Goal: Information Seeking & Learning: Learn about a topic

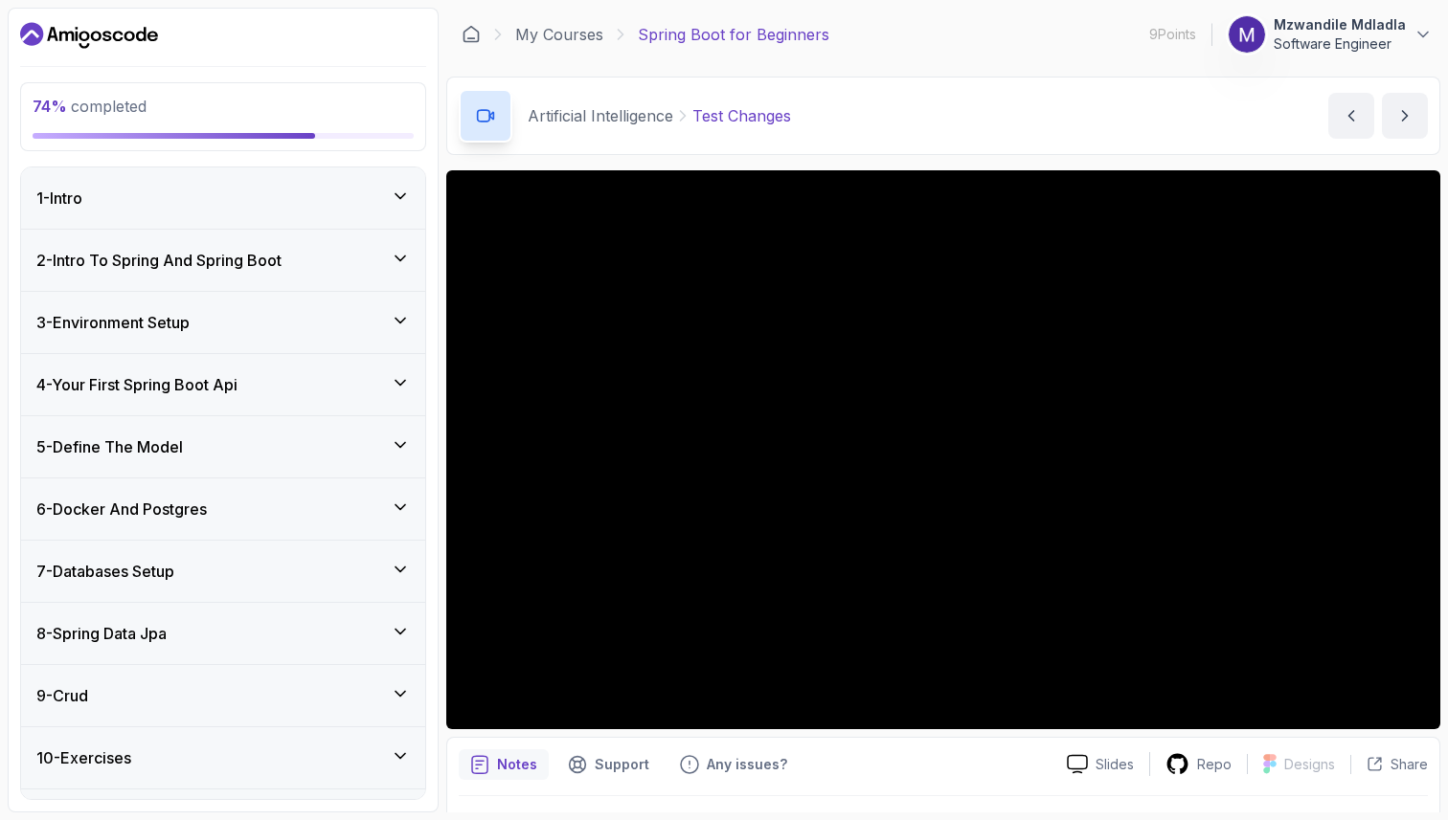
scroll to position [50, 0]
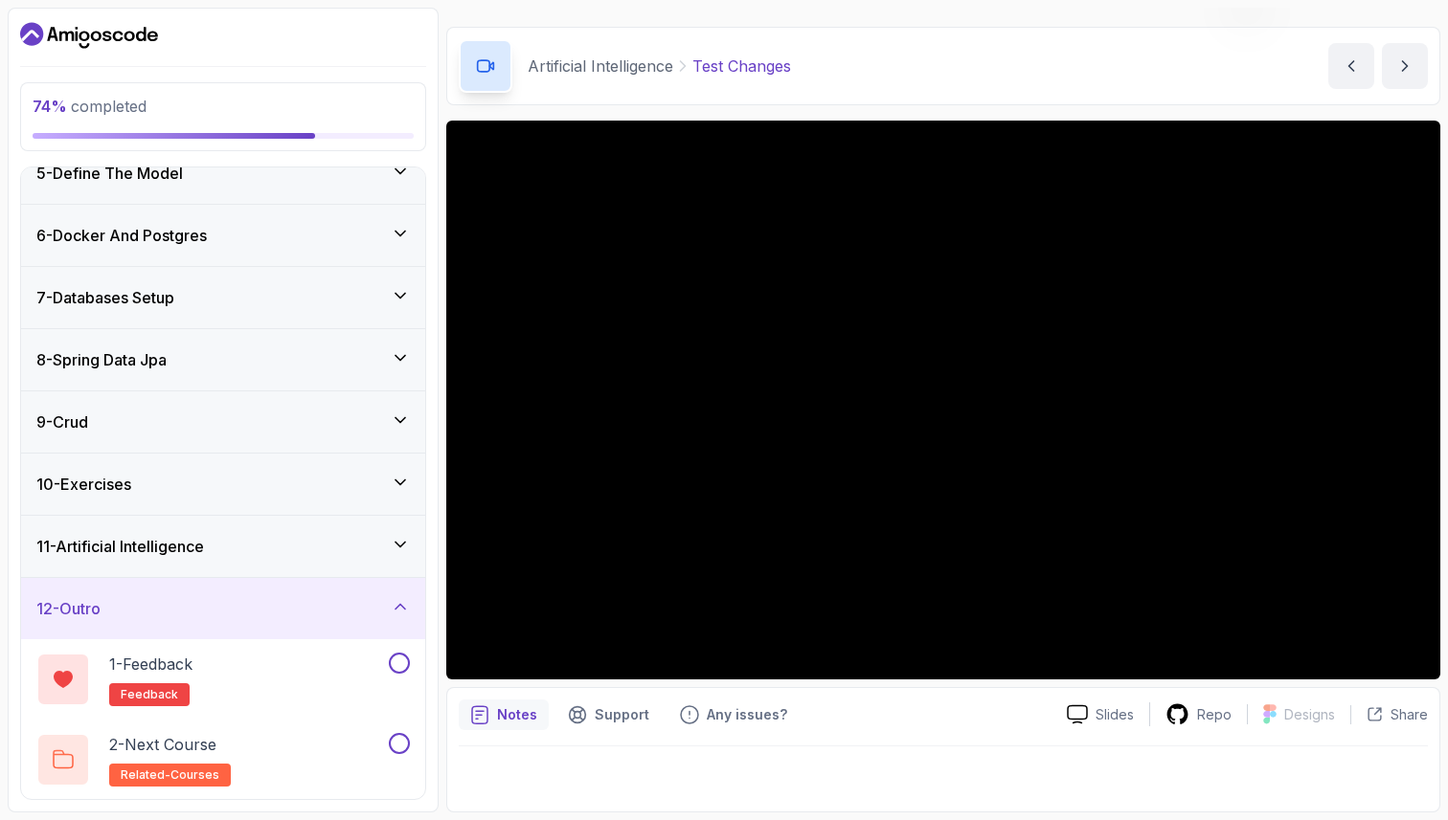
click at [404, 482] on icon at bounding box center [400, 482] width 19 height 19
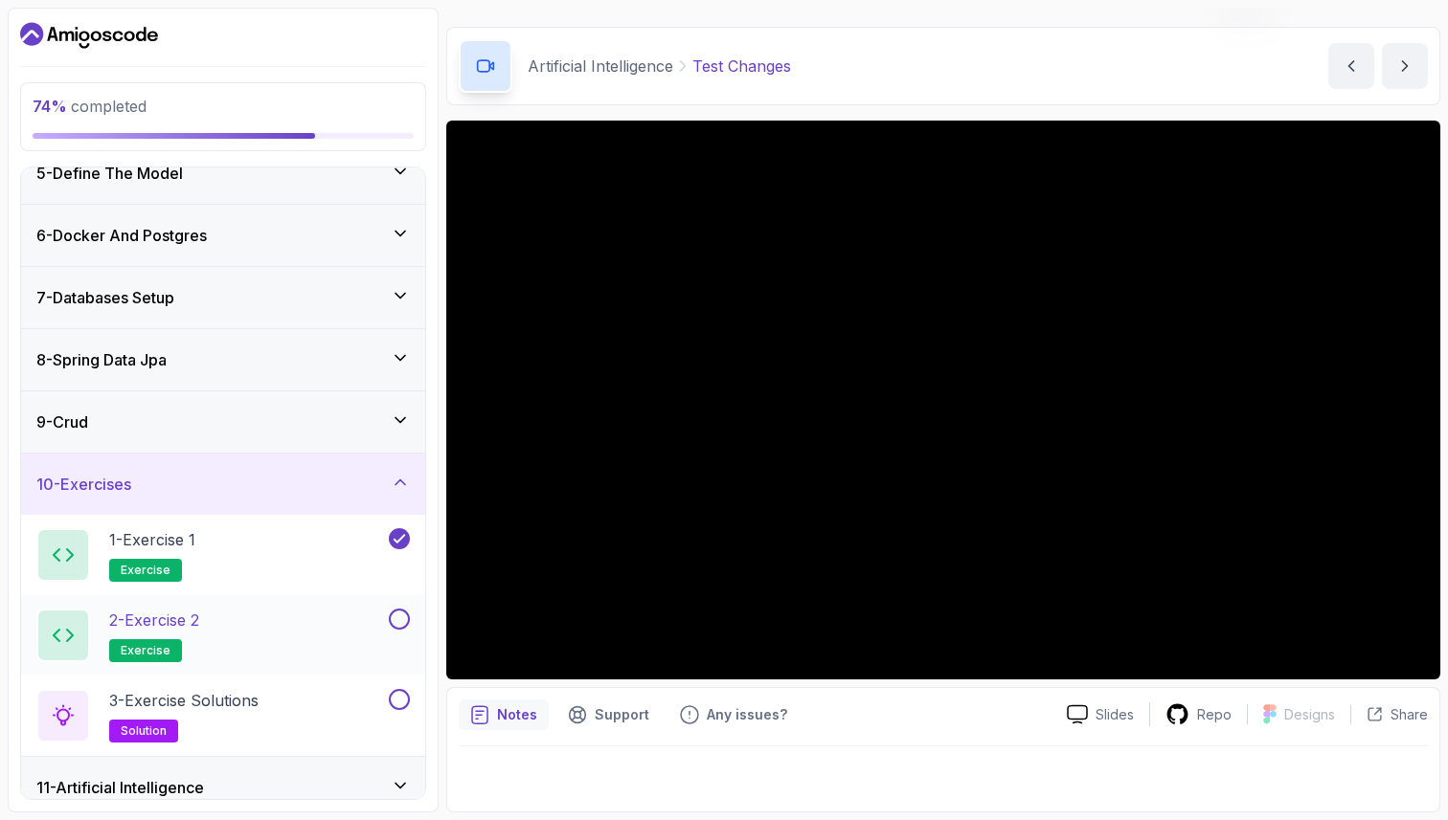
click at [400, 619] on button at bounding box center [399, 619] width 21 height 21
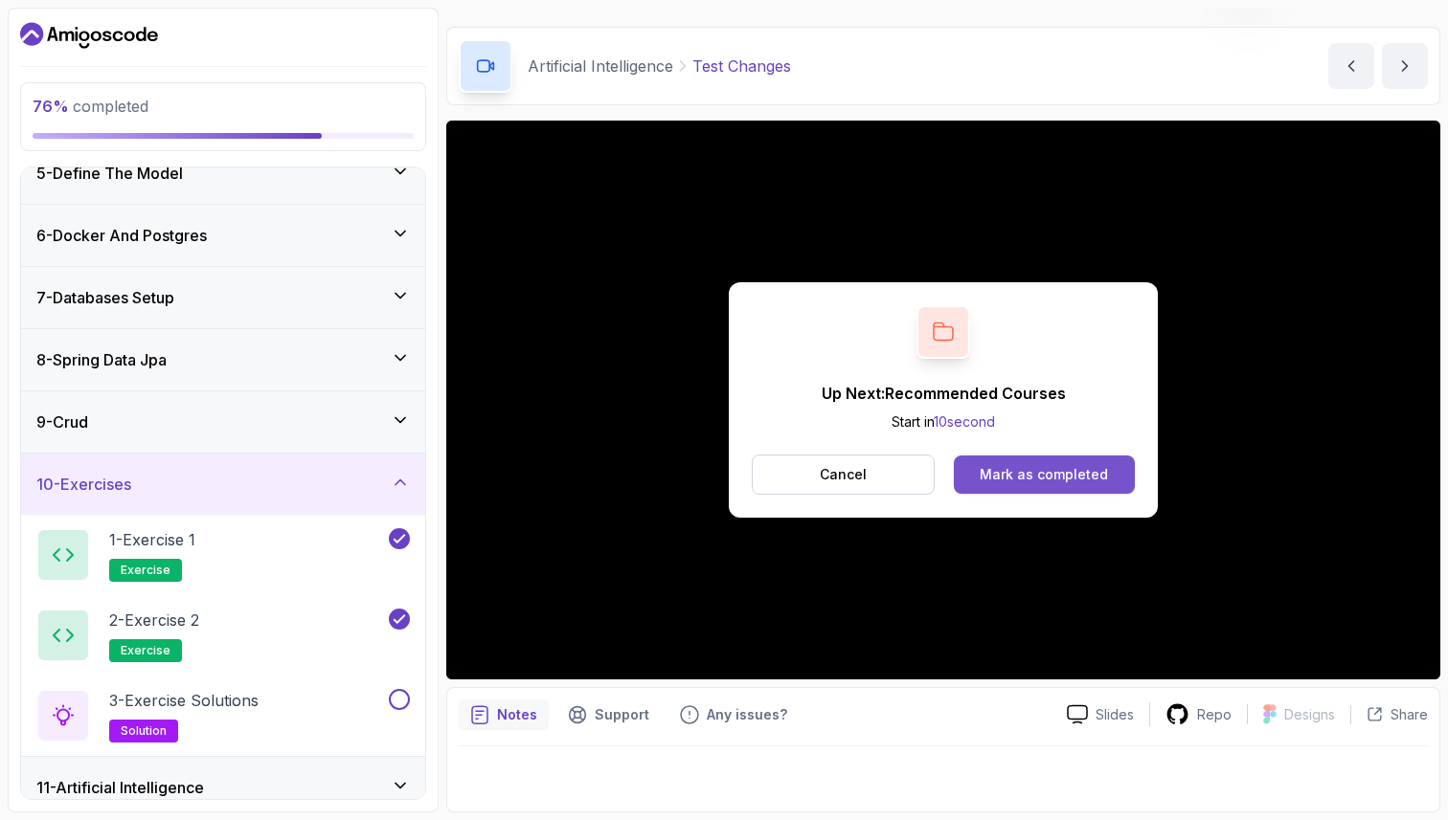
click at [1023, 480] on div "Mark as completed" at bounding box center [1043, 474] width 128 height 19
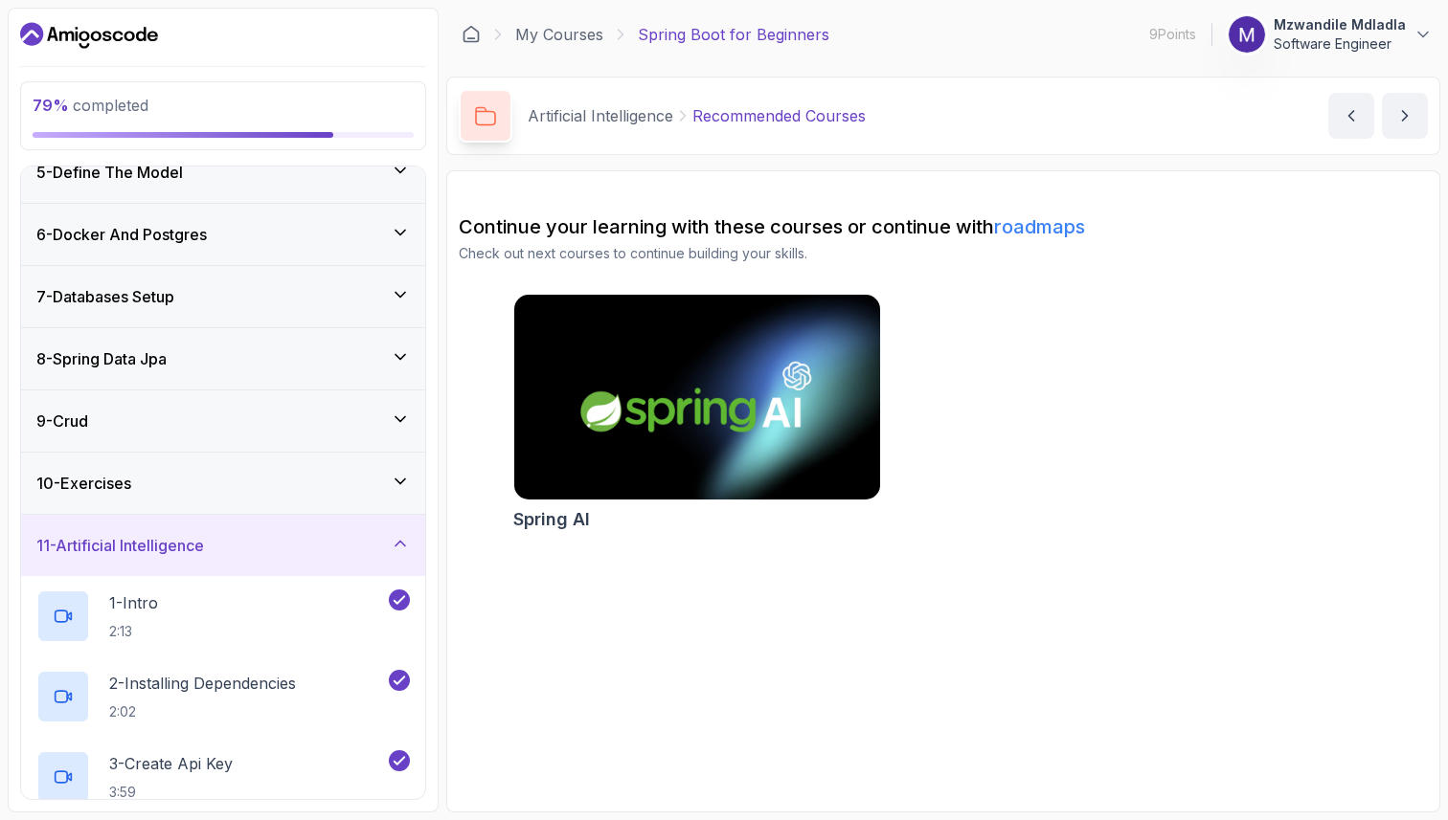
click at [401, 481] on icon at bounding box center [400, 481] width 19 height 19
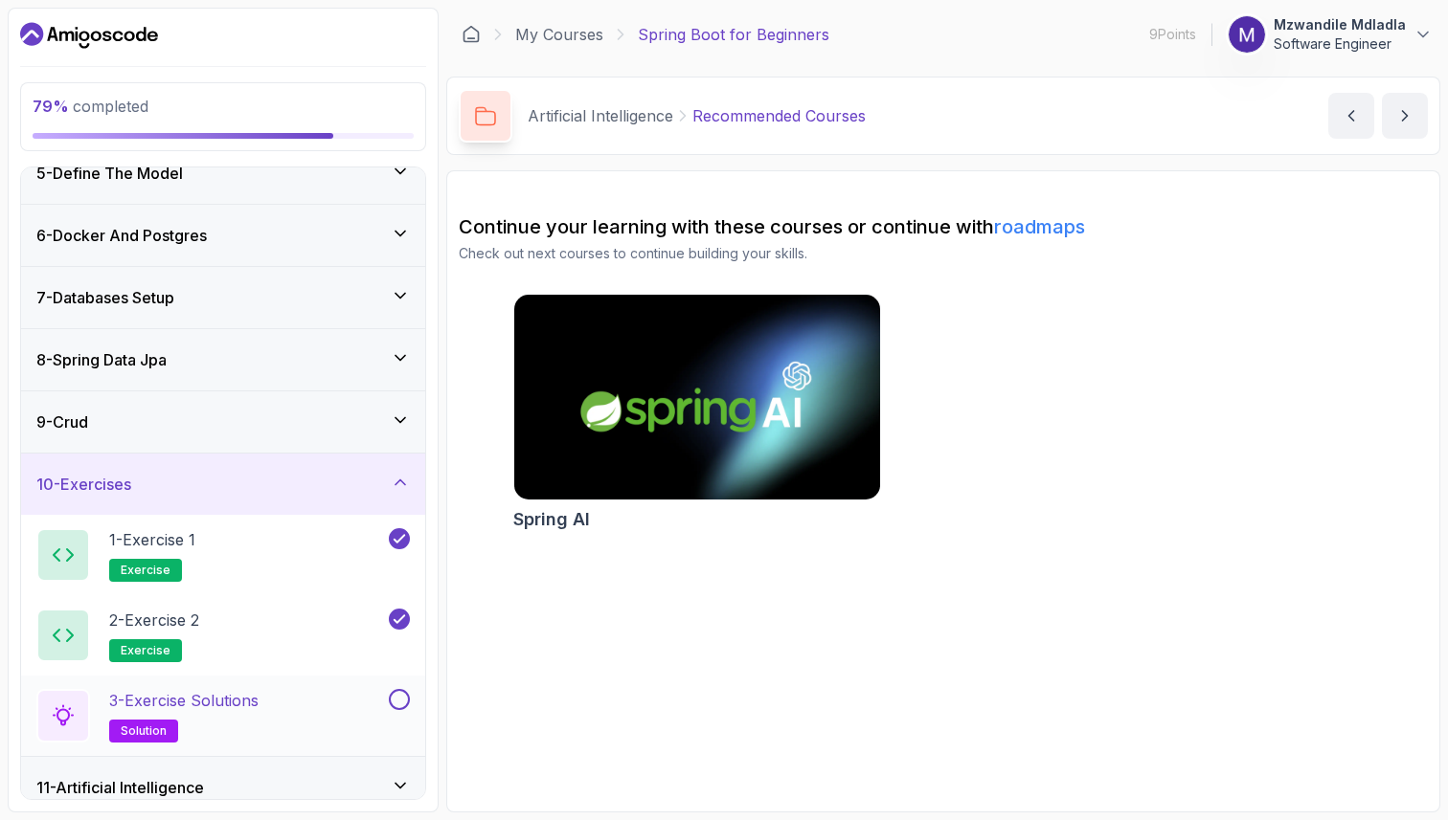
click at [403, 701] on button at bounding box center [399, 699] width 21 height 21
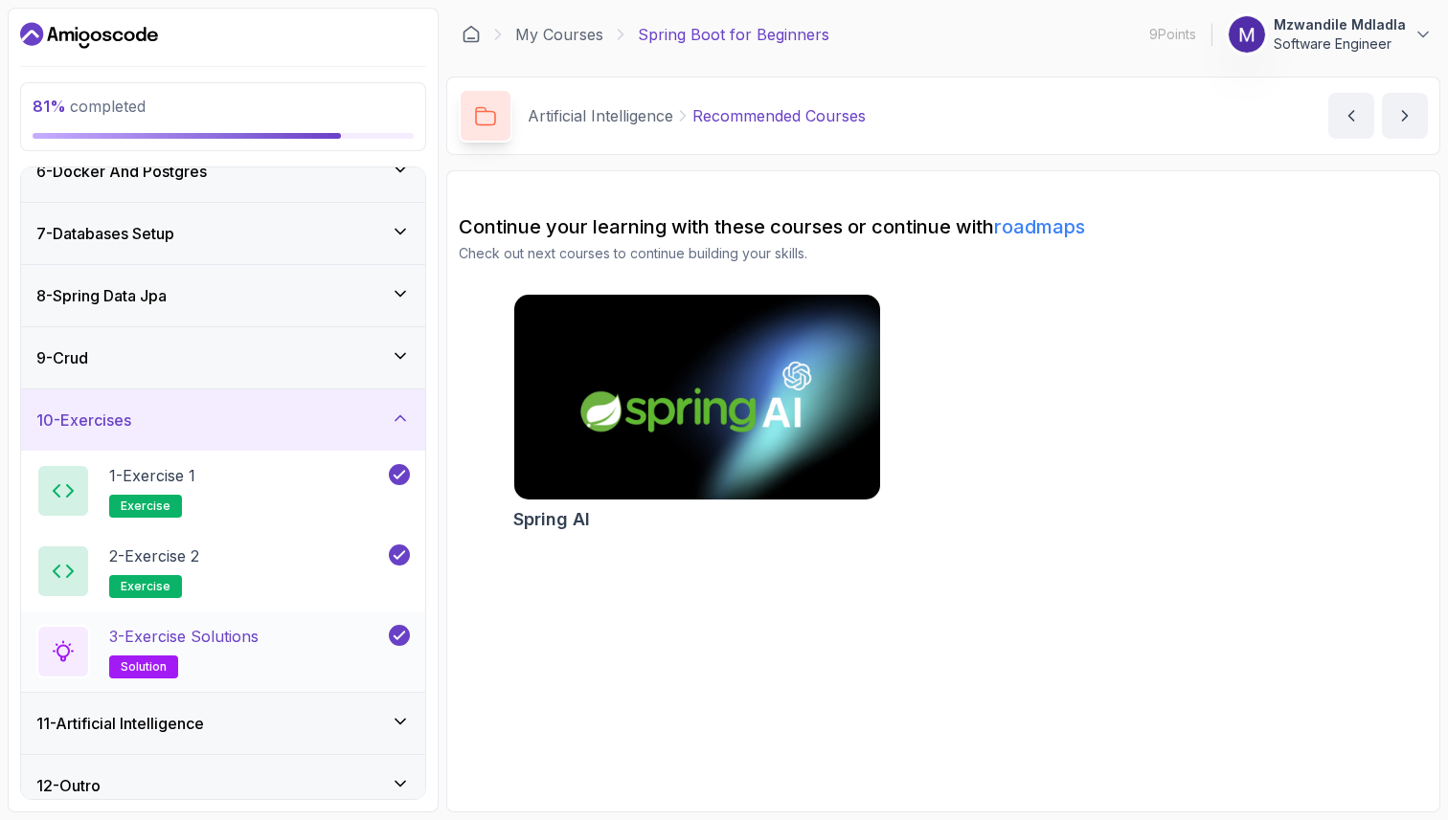
scroll to position [354, 0]
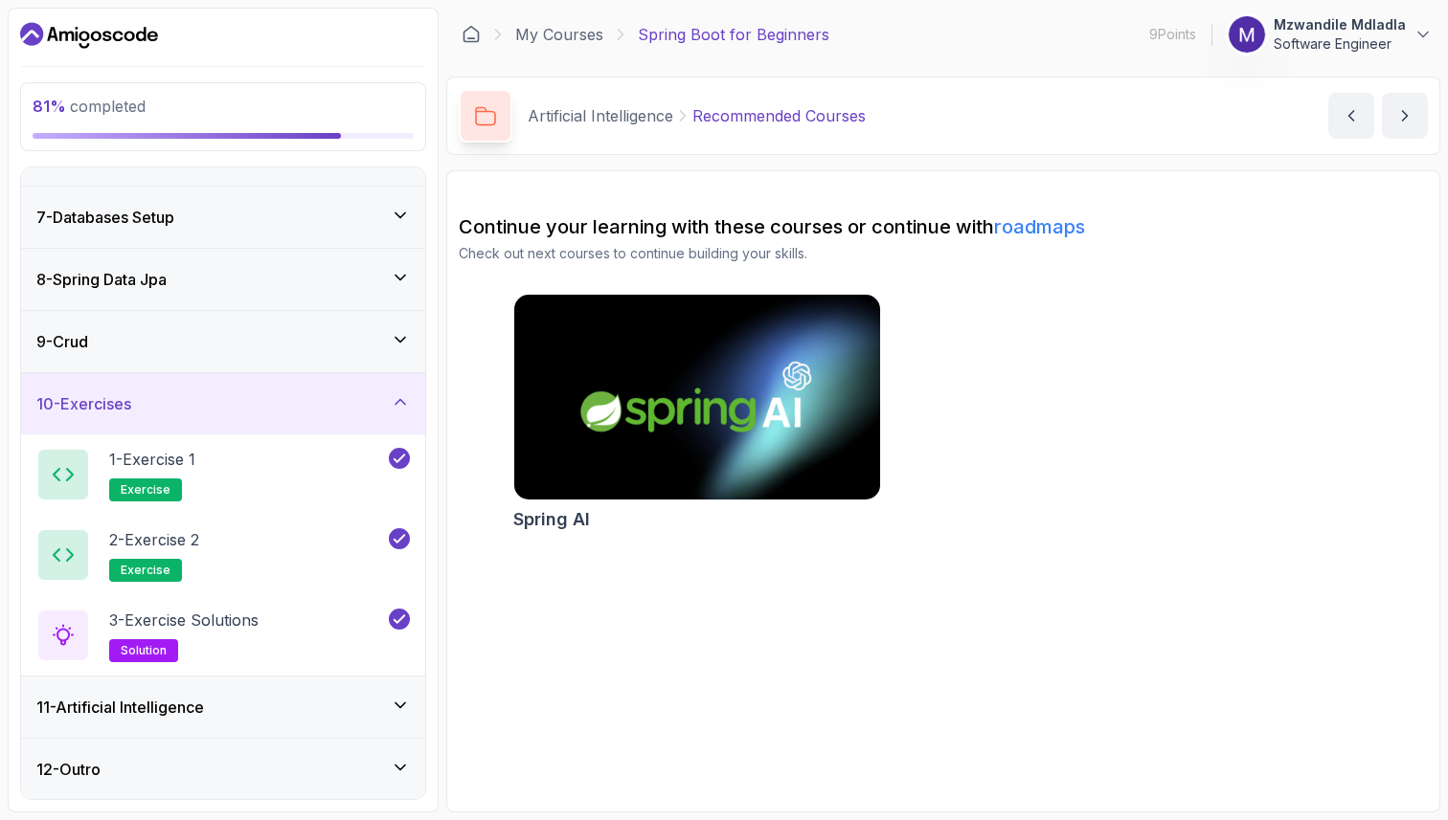
click at [403, 707] on icon at bounding box center [400, 705] width 19 height 19
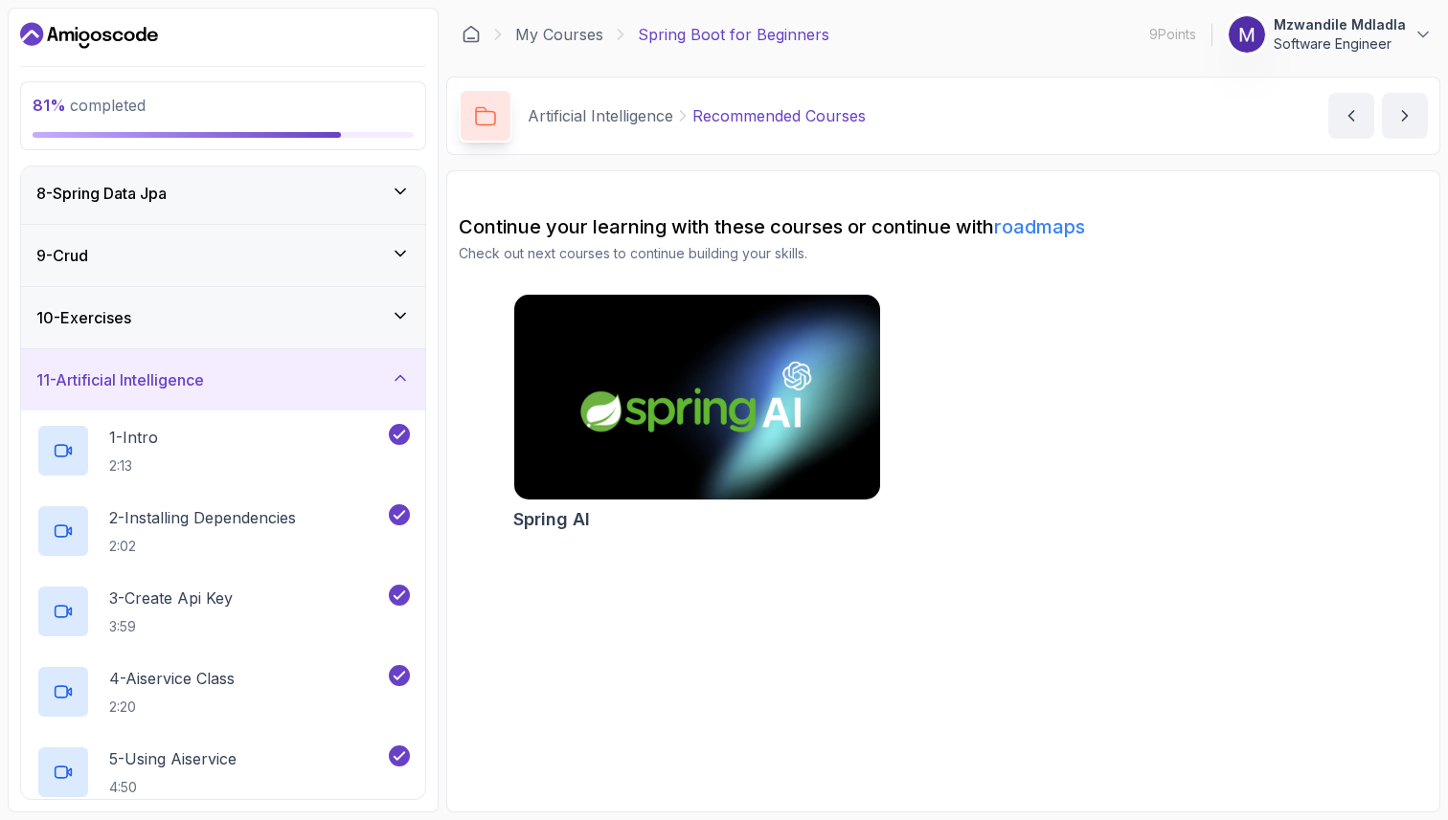
scroll to position [676, 0]
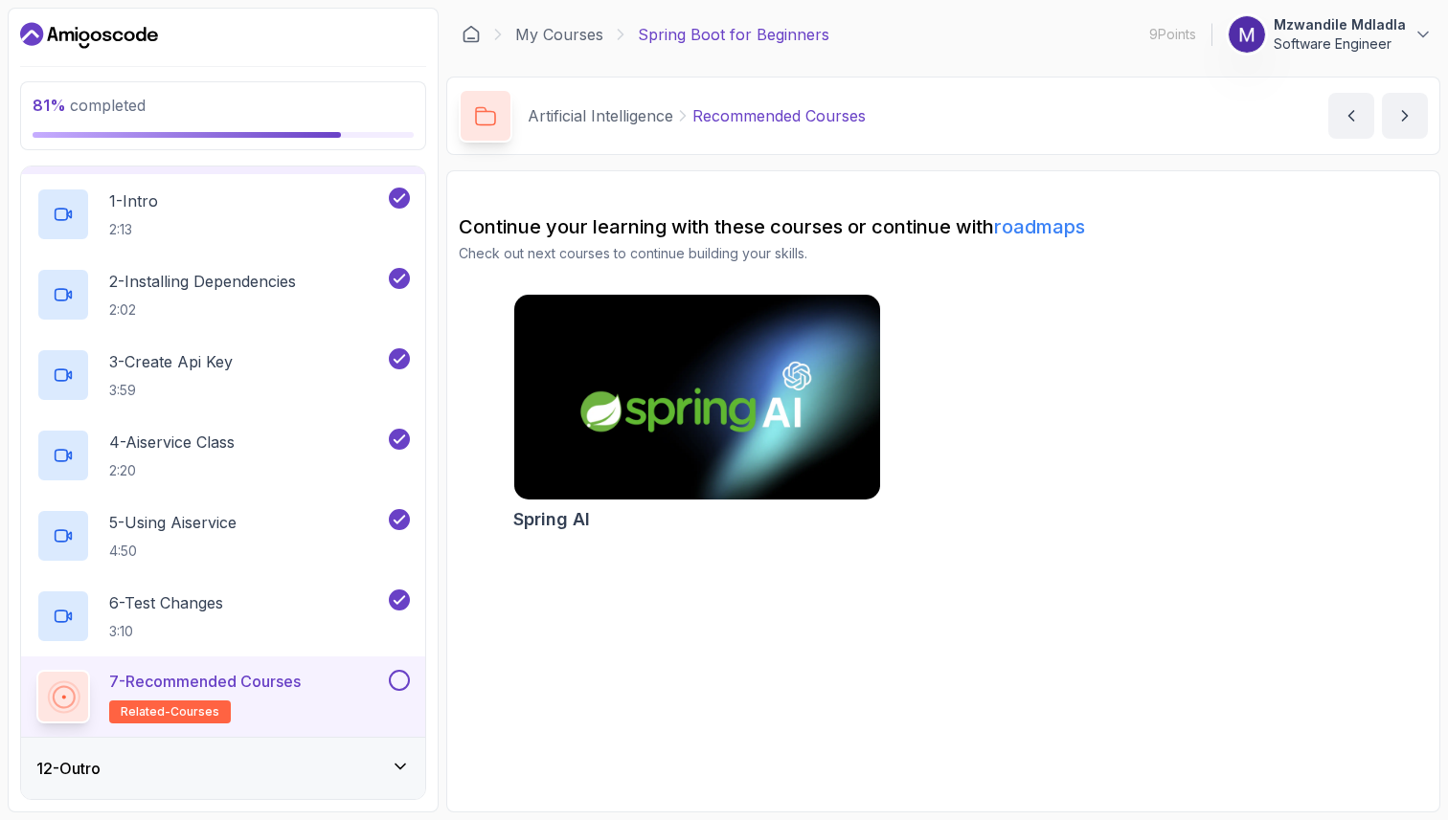
click at [252, 679] on p "7 - Recommended Courses" at bounding box center [204, 681] width 191 height 23
click at [397, 684] on button at bounding box center [399, 680] width 21 height 21
click at [333, 777] on div "12 - Outro" at bounding box center [222, 768] width 373 height 23
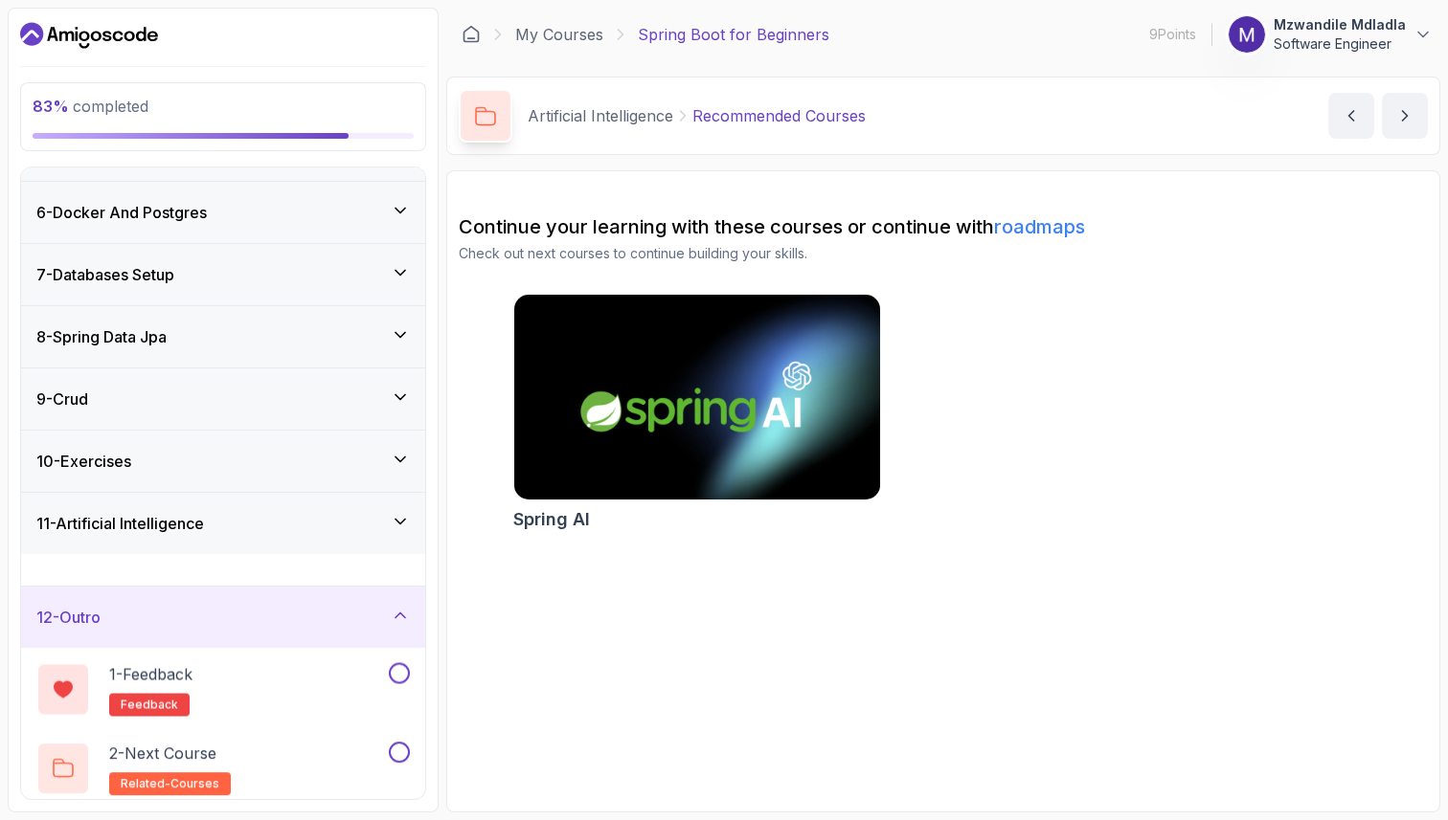
scroll to position [274, 0]
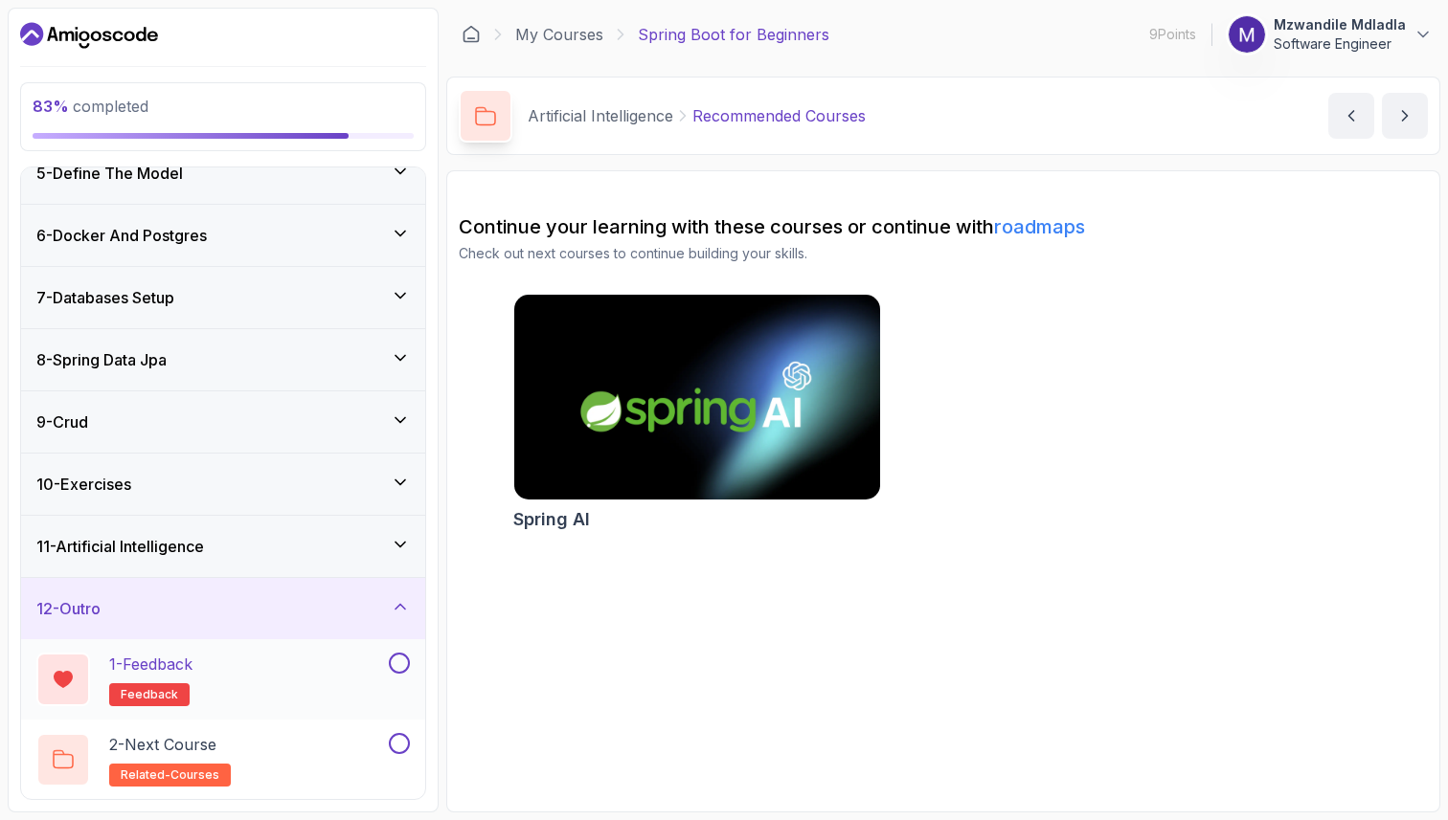
click at [349, 700] on div "1 - Feedback feedback" at bounding box center [210, 680] width 348 height 54
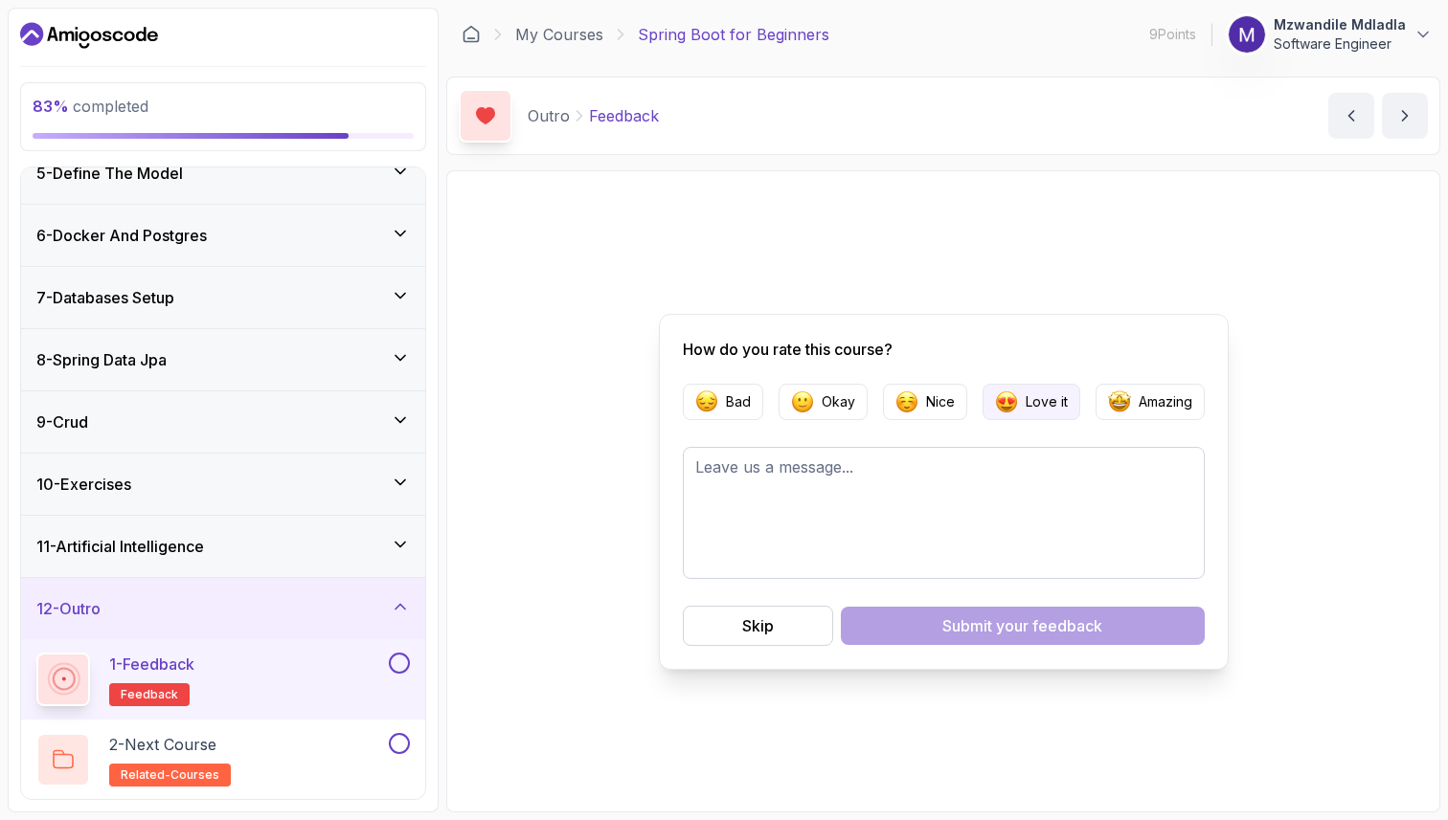
click at [1040, 396] on p "Love it" at bounding box center [1046, 402] width 42 height 19
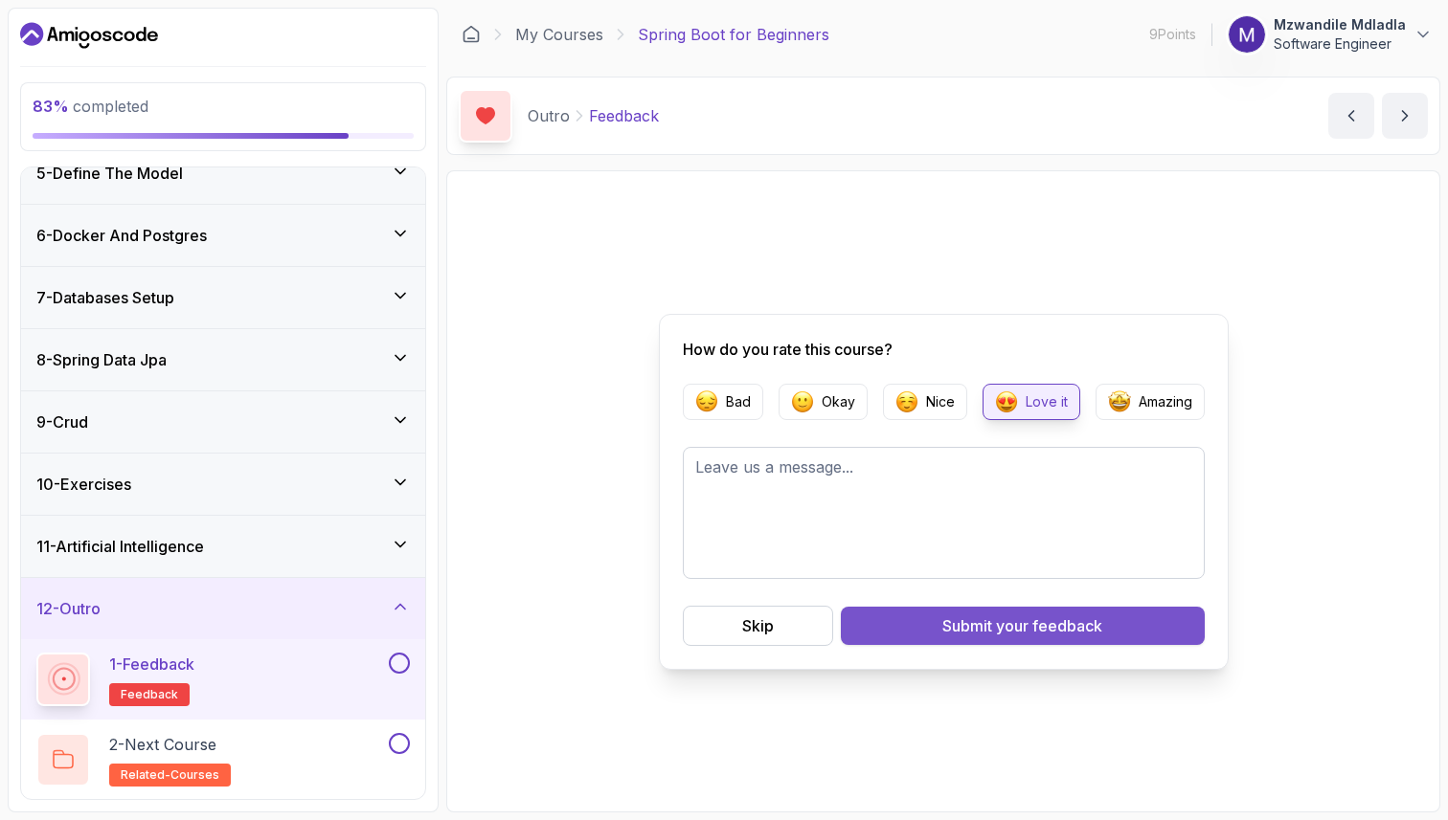
click at [903, 618] on button "Submit your feedback" at bounding box center [1023, 626] width 364 height 38
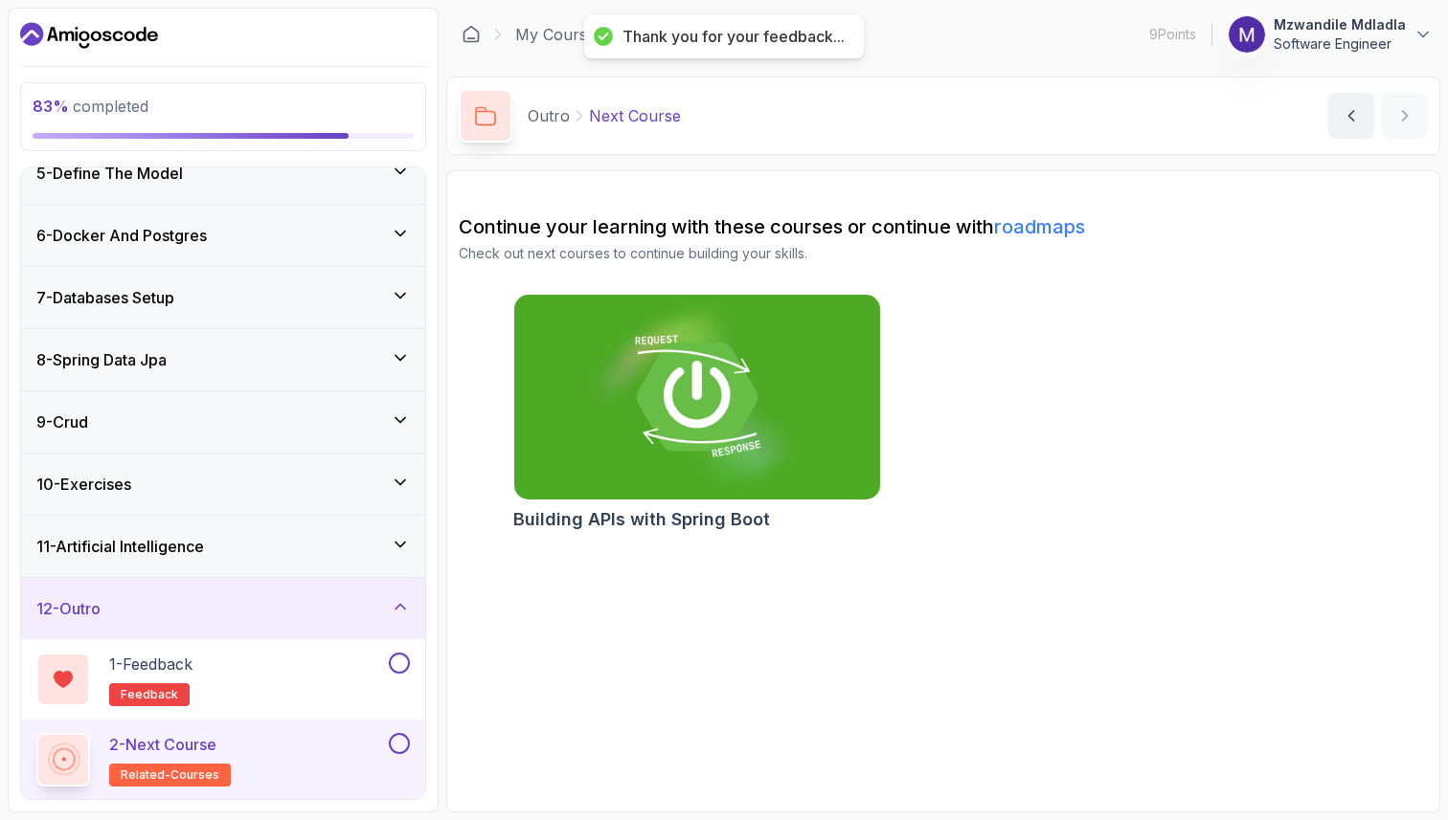
click at [323, 752] on div "2 - Next Course related-courses" at bounding box center [210, 760] width 348 height 54
click at [396, 659] on button at bounding box center [399, 663] width 21 height 21
click at [324, 759] on div "2 - Next Course related-courses" at bounding box center [210, 760] width 348 height 54
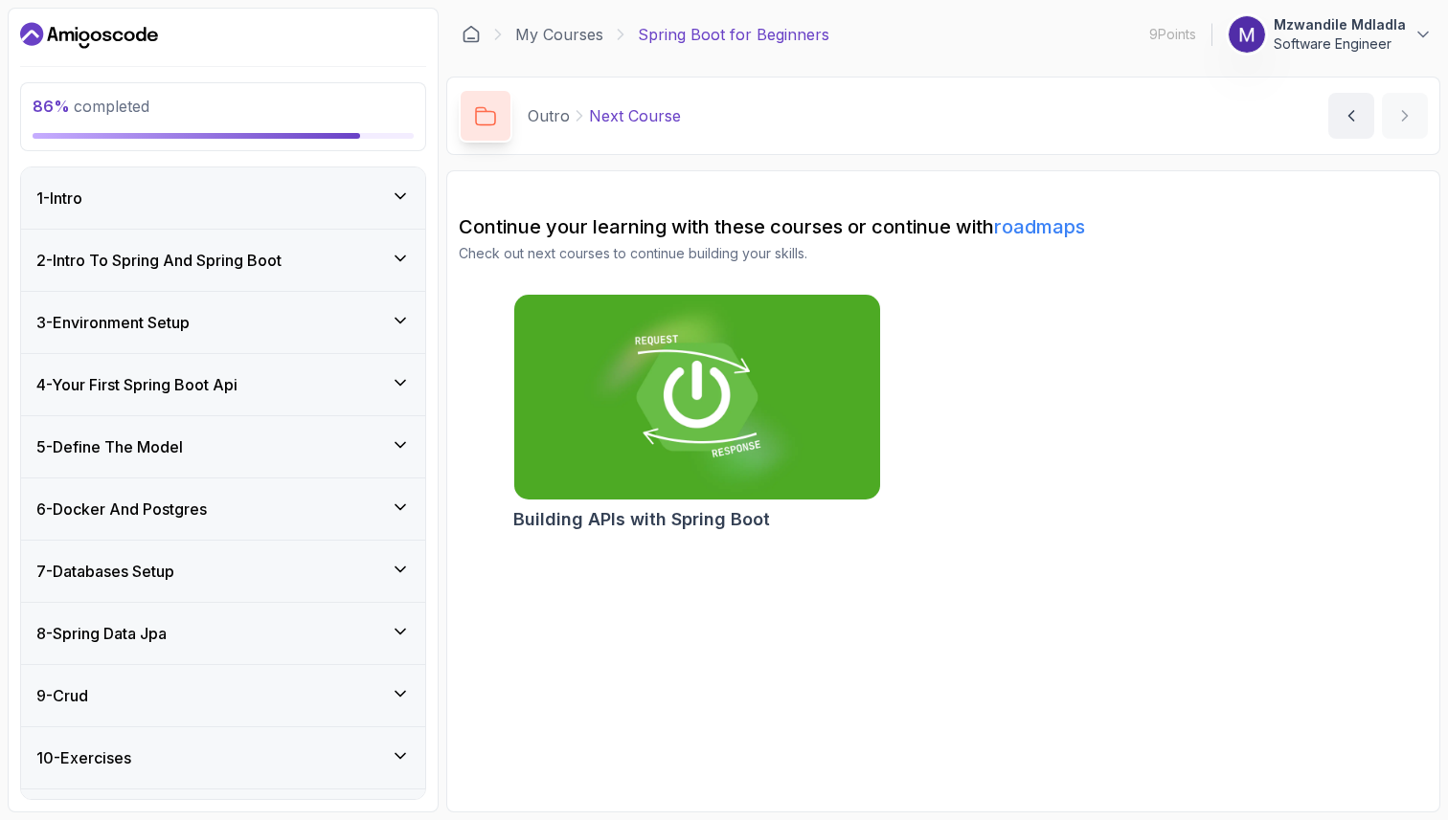
click at [402, 189] on icon at bounding box center [400, 196] width 19 height 19
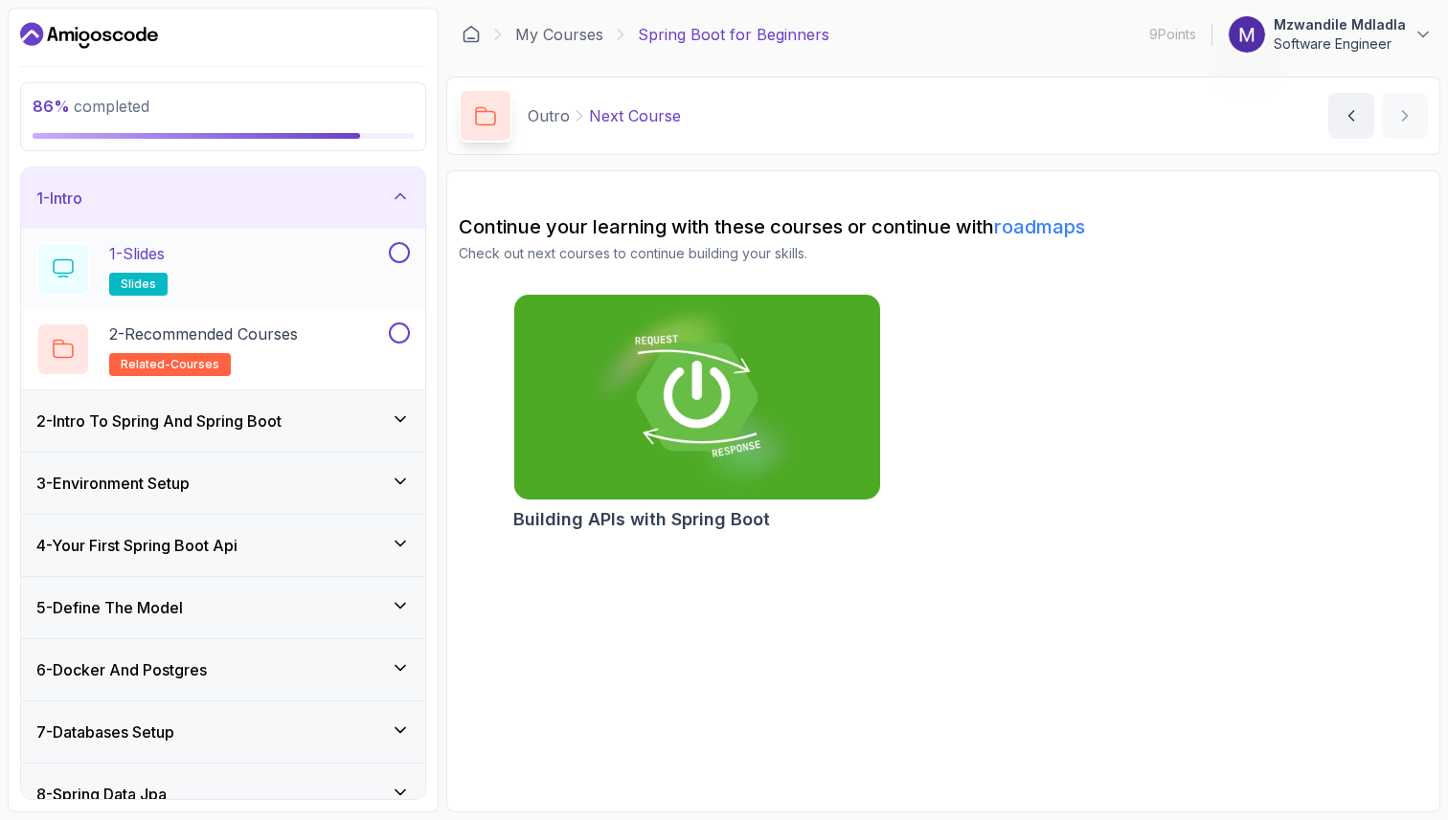
click at [398, 252] on button at bounding box center [399, 252] width 21 height 21
click at [405, 338] on button at bounding box center [399, 333] width 21 height 21
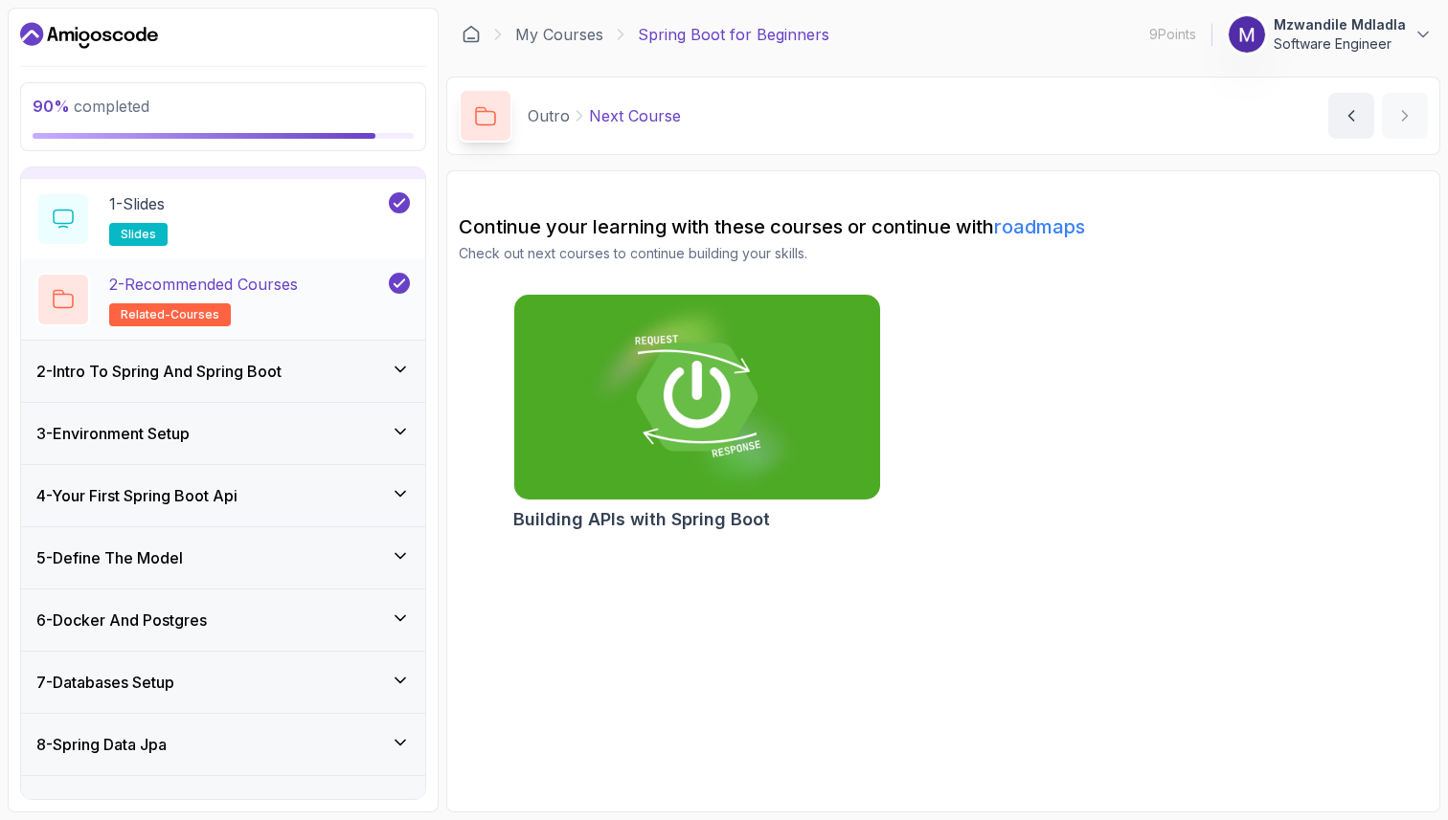
scroll to position [61, 0]
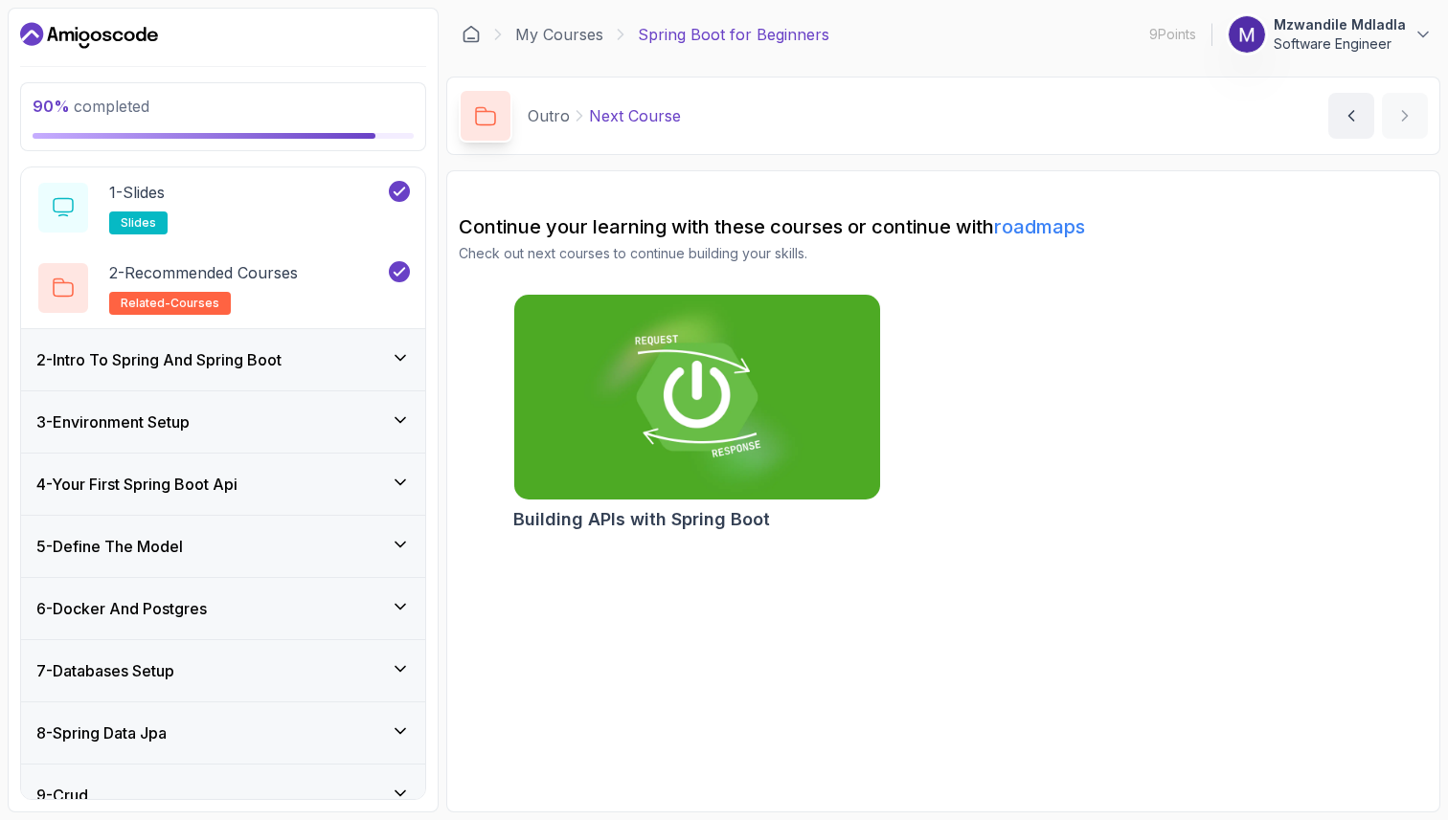
click at [397, 363] on icon at bounding box center [400, 357] width 19 height 19
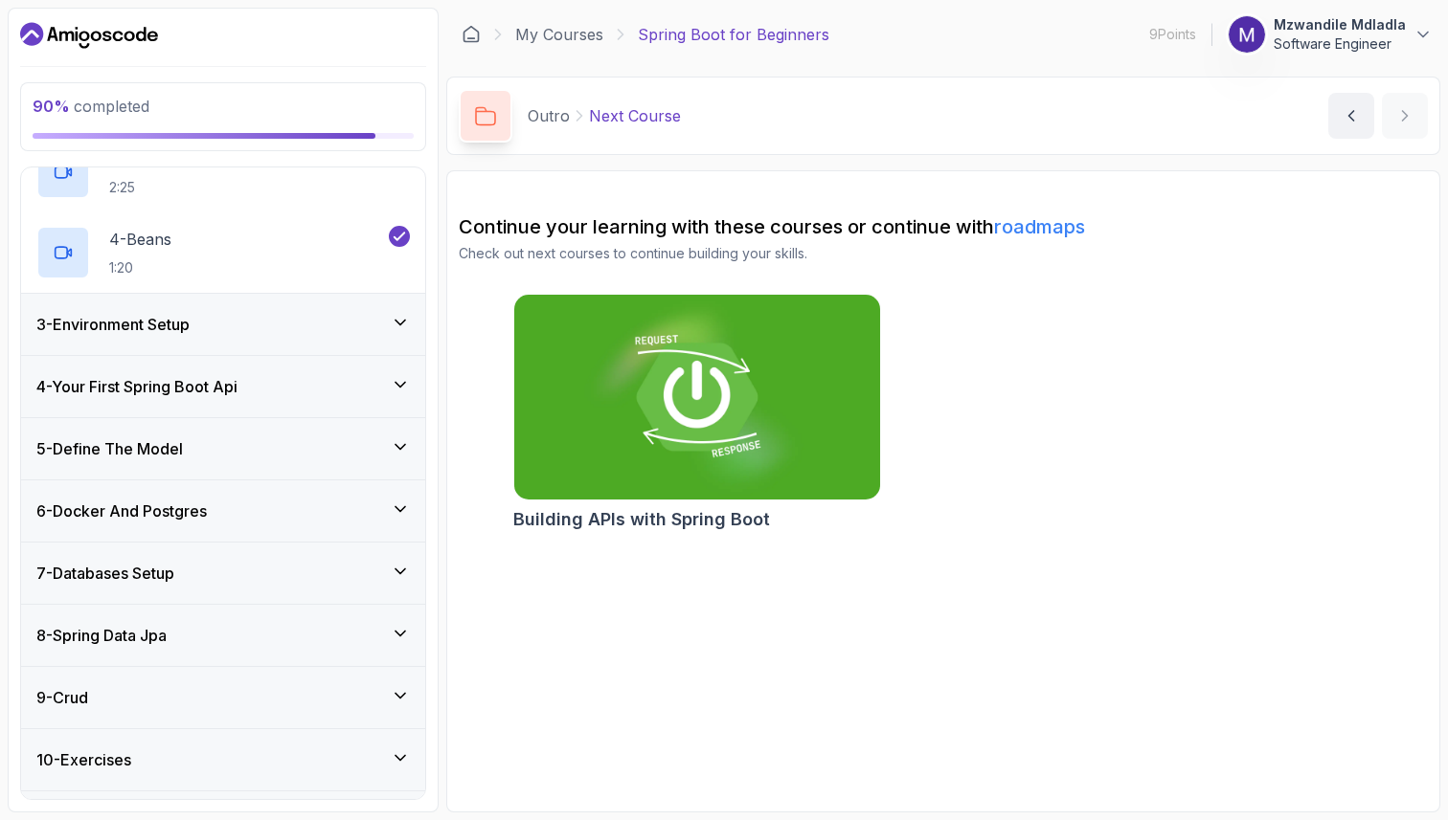
click at [400, 320] on icon at bounding box center [400, 322] width 19 height 19
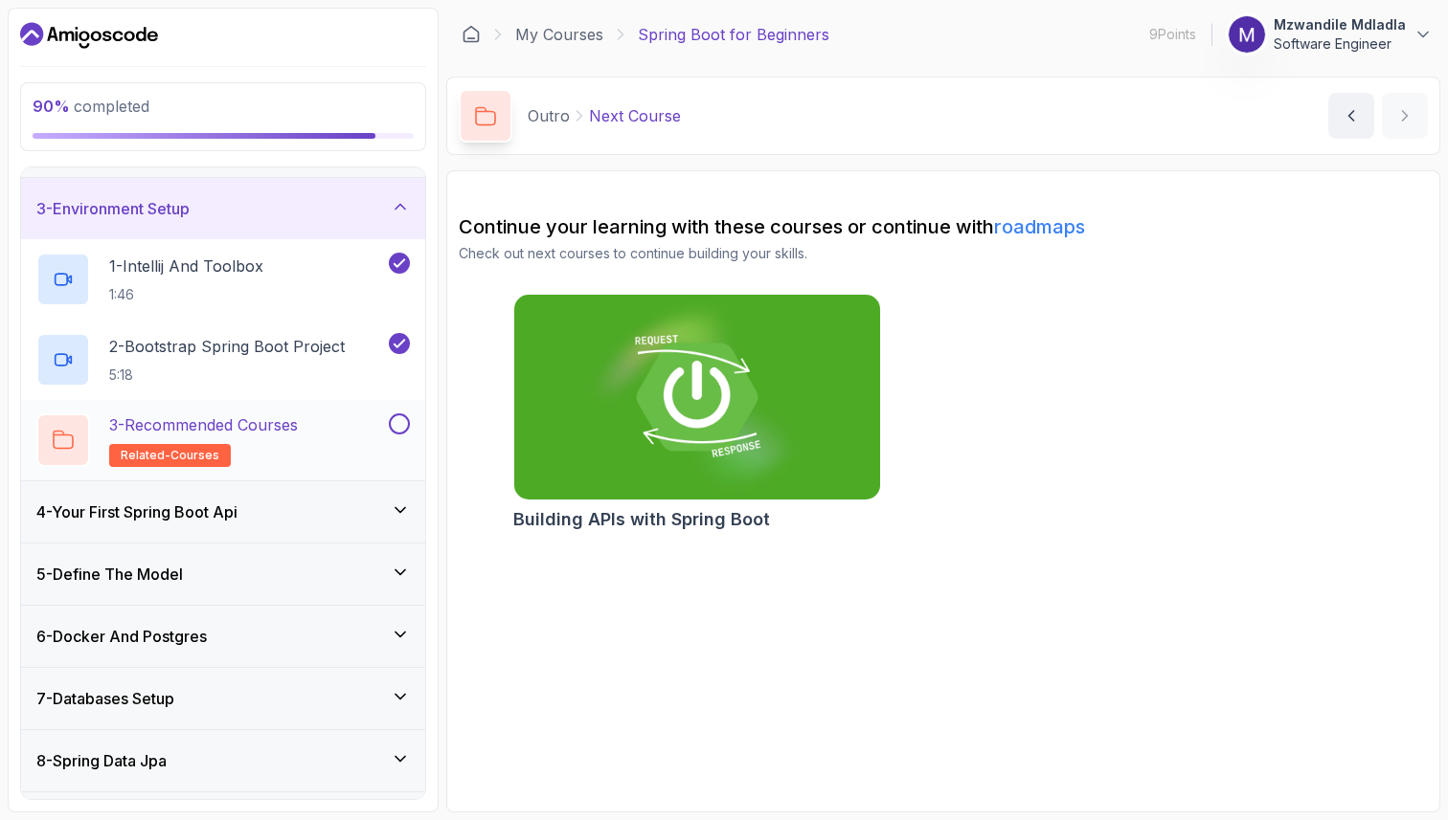
click at [401, 421] on button at bounding box center [399, 424] width 21 height 21
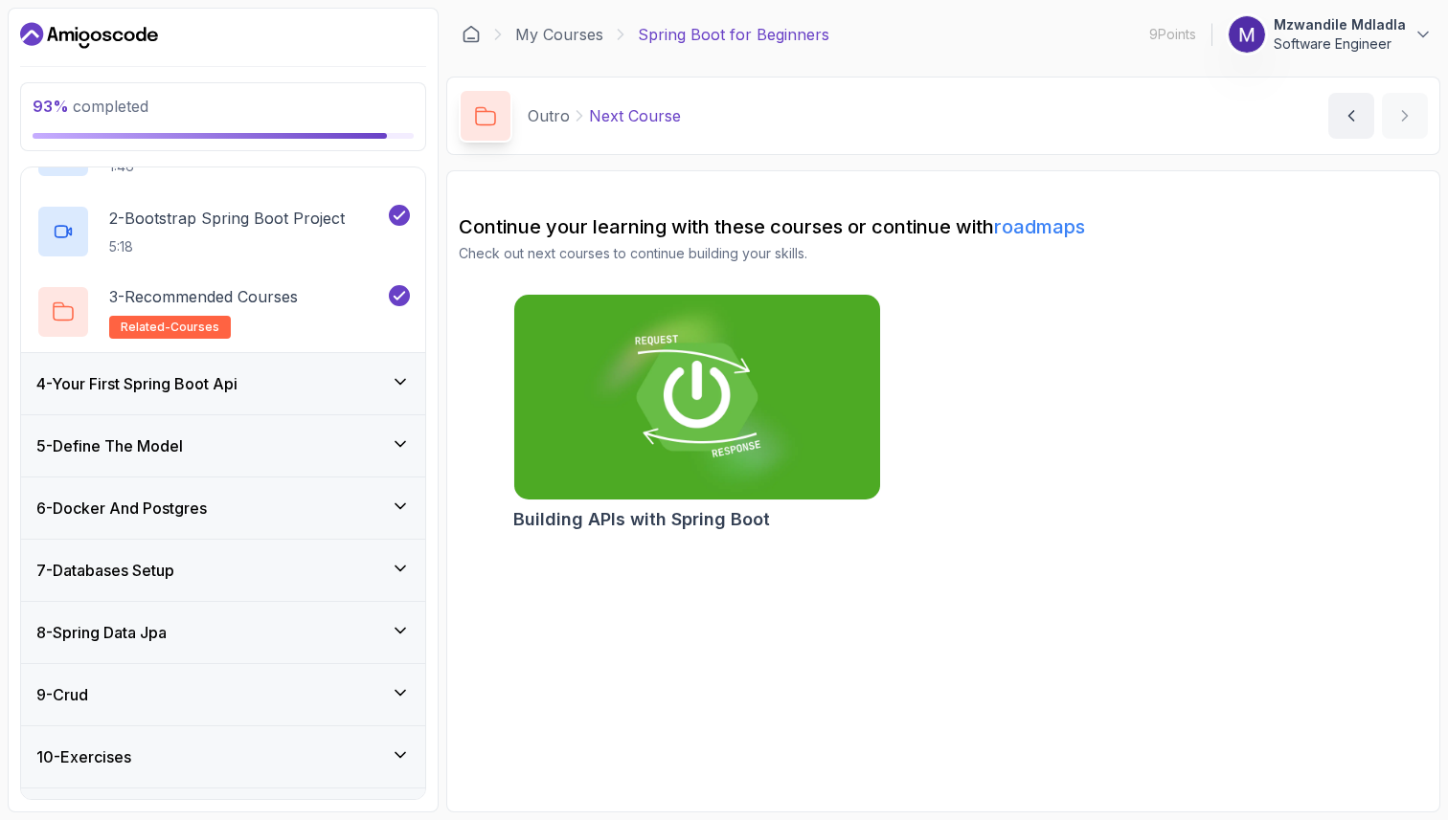
scroll to position [354, 0]
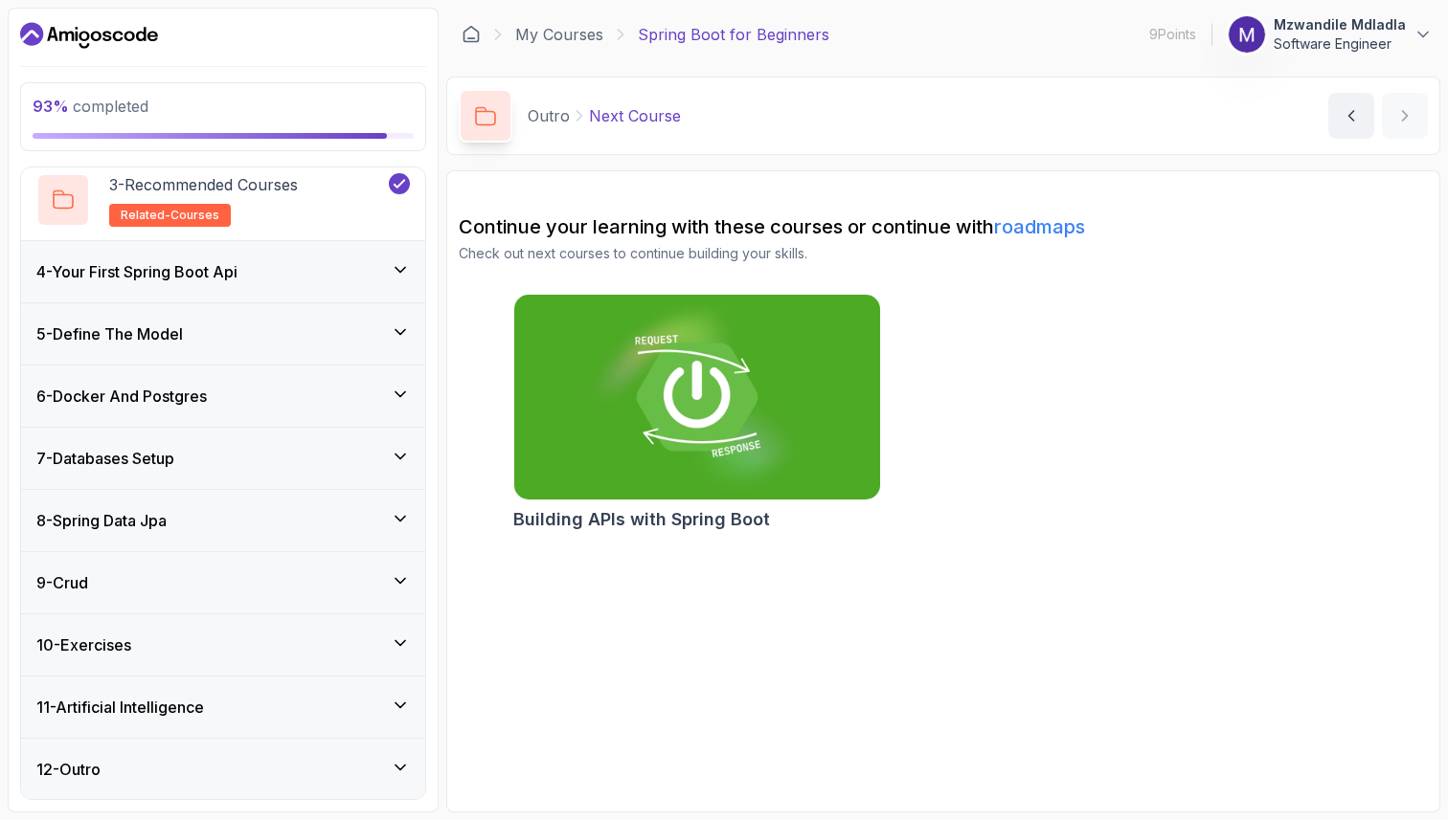
click at [400, 273] on icon at bounding box center [400, 269] width 19 height 19
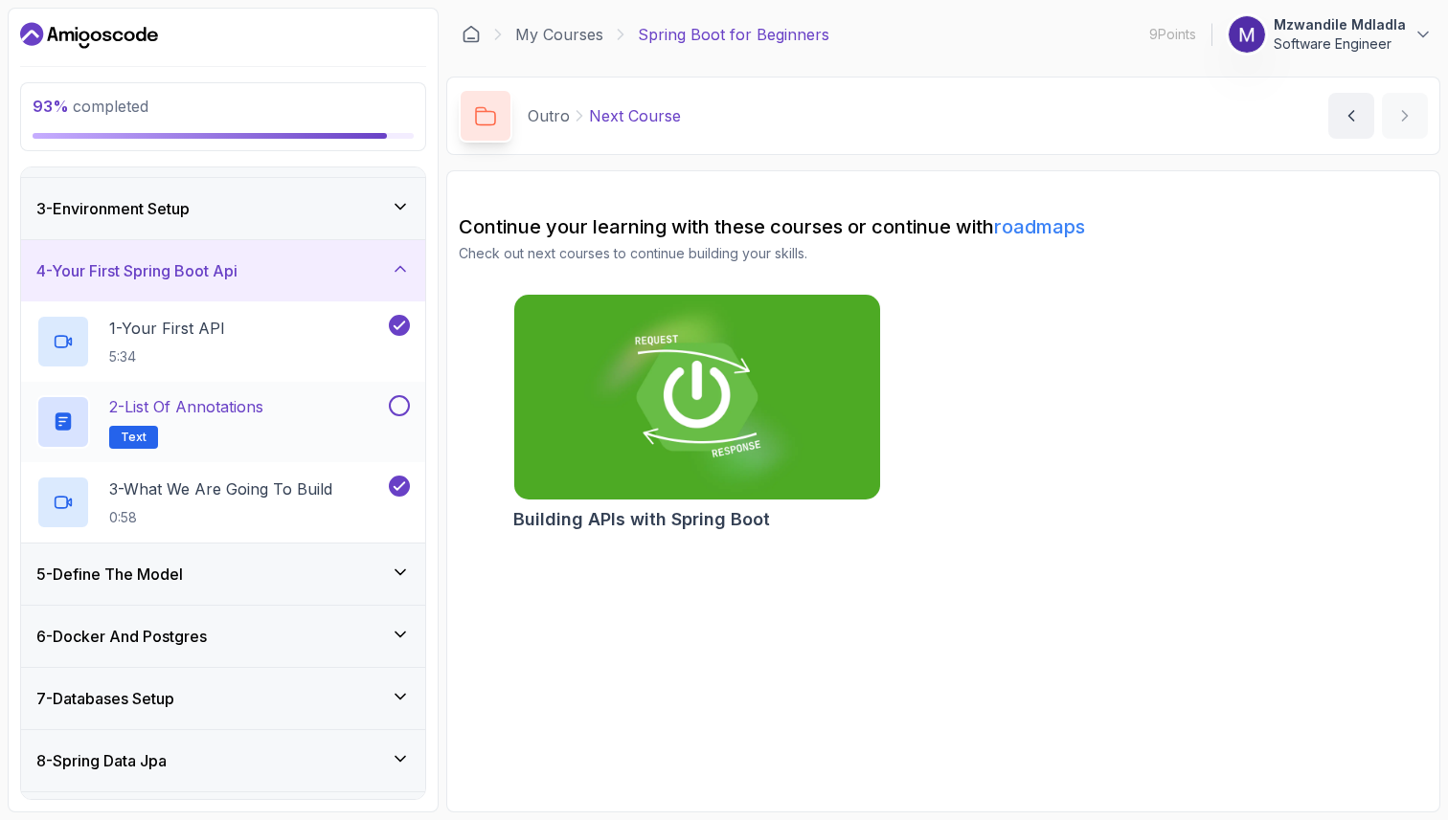
click at [402, 404] on button at bounding box center [399, 405] width 21 height 21
click at [402, 271] on icon at bounding box center [400, 268] width 19 height 19
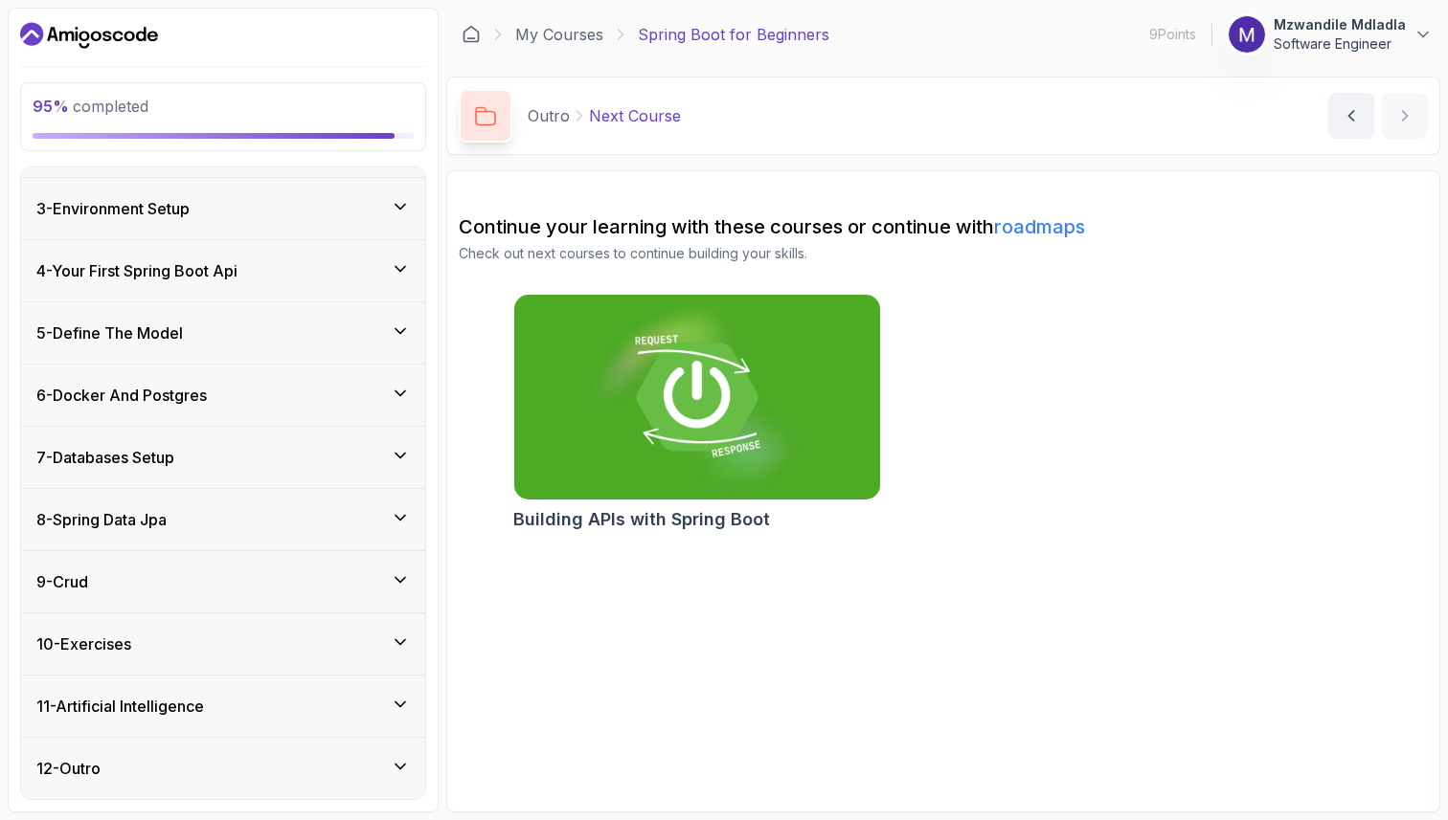
click at [404, 329] on icon at bounding box center [400, 330] width 10 height 5
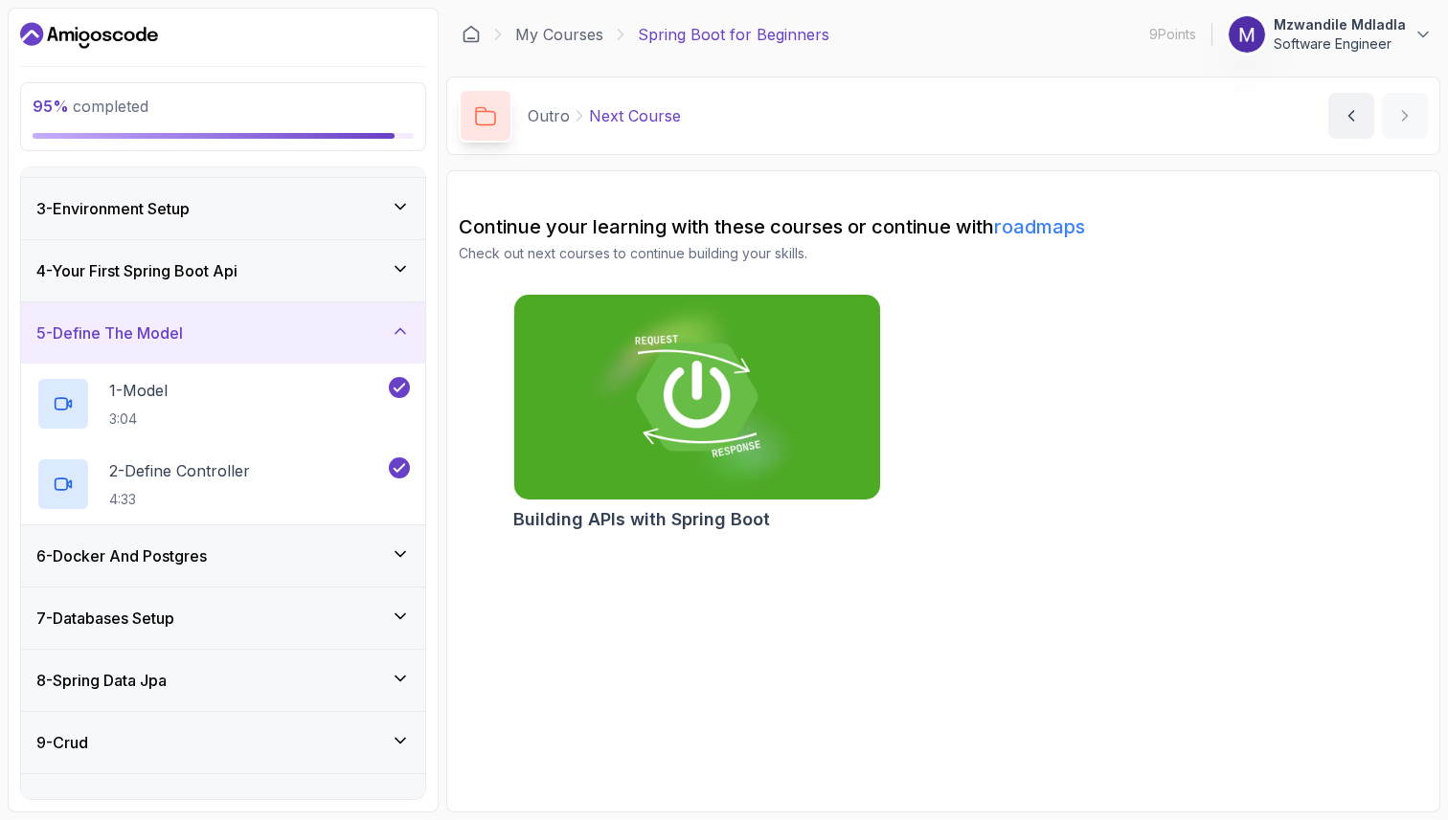
click at [404, 555] on icon at bounding box center [400, 554] width 19 height 19
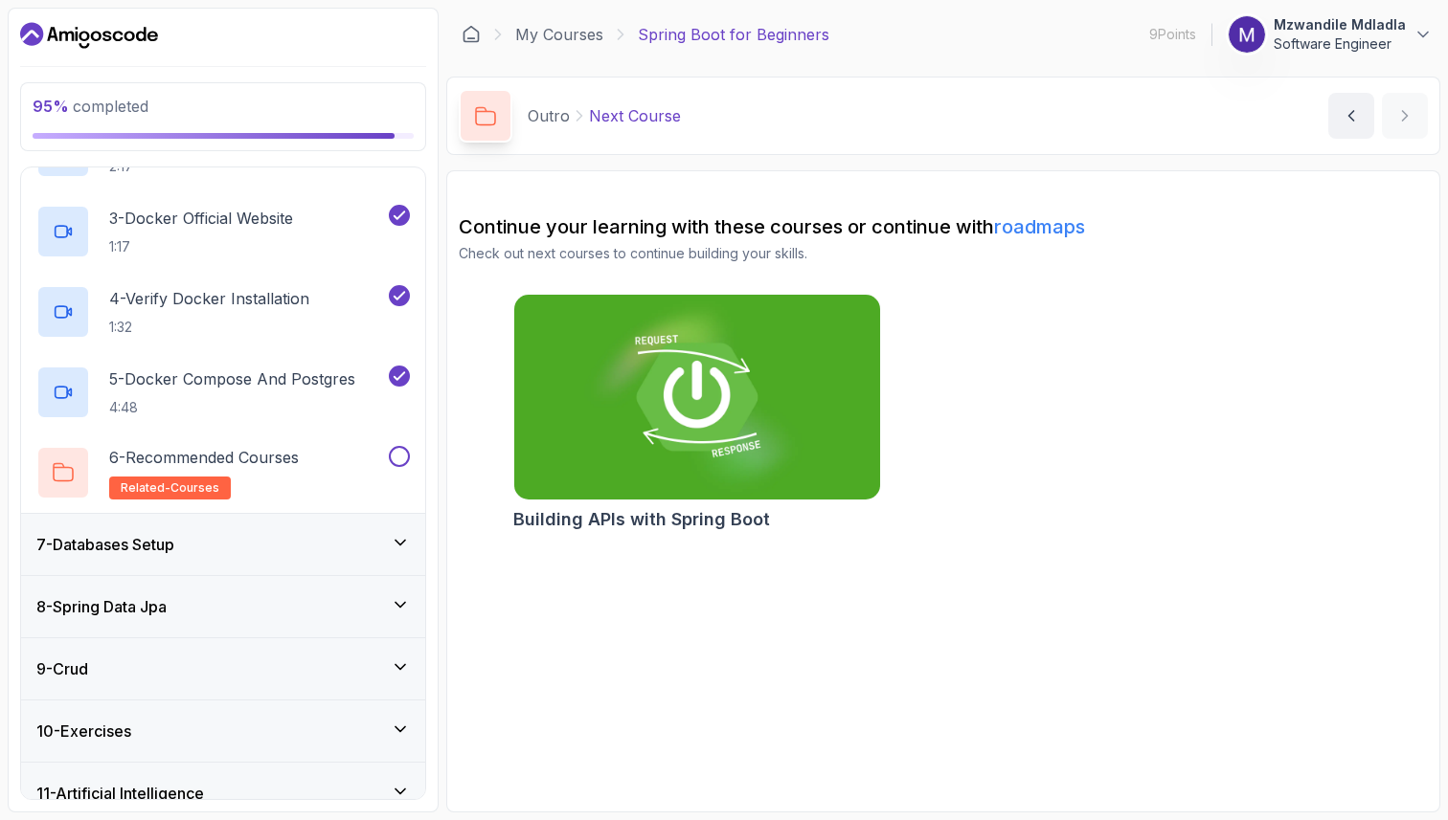
scroll to position [596, 0]
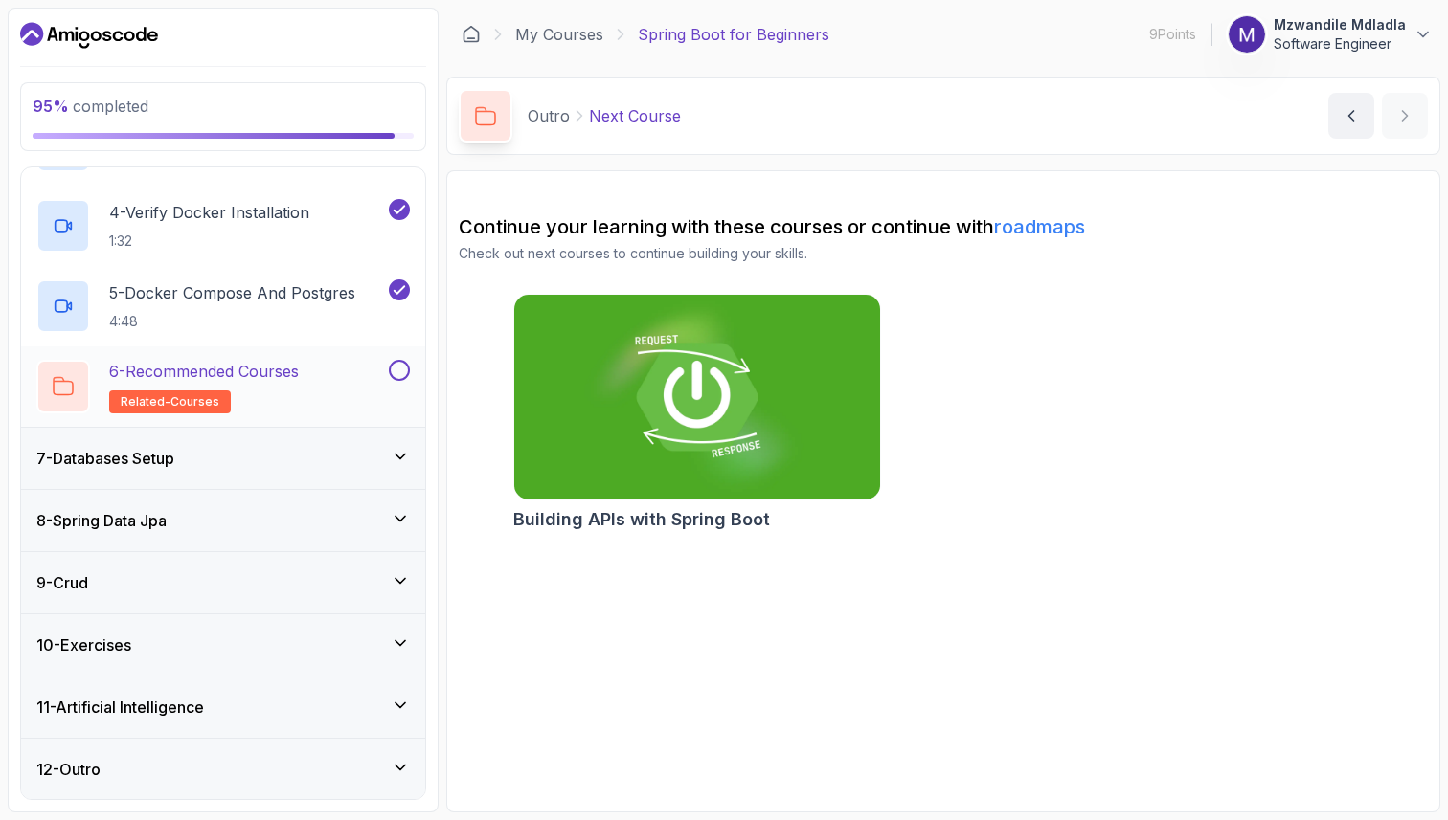
click at [395, 378] on button at bounding box center [399, 370] width 21 height 21
click at [402, 459] on icon at bounding box center [400, 456] width 19 height 19
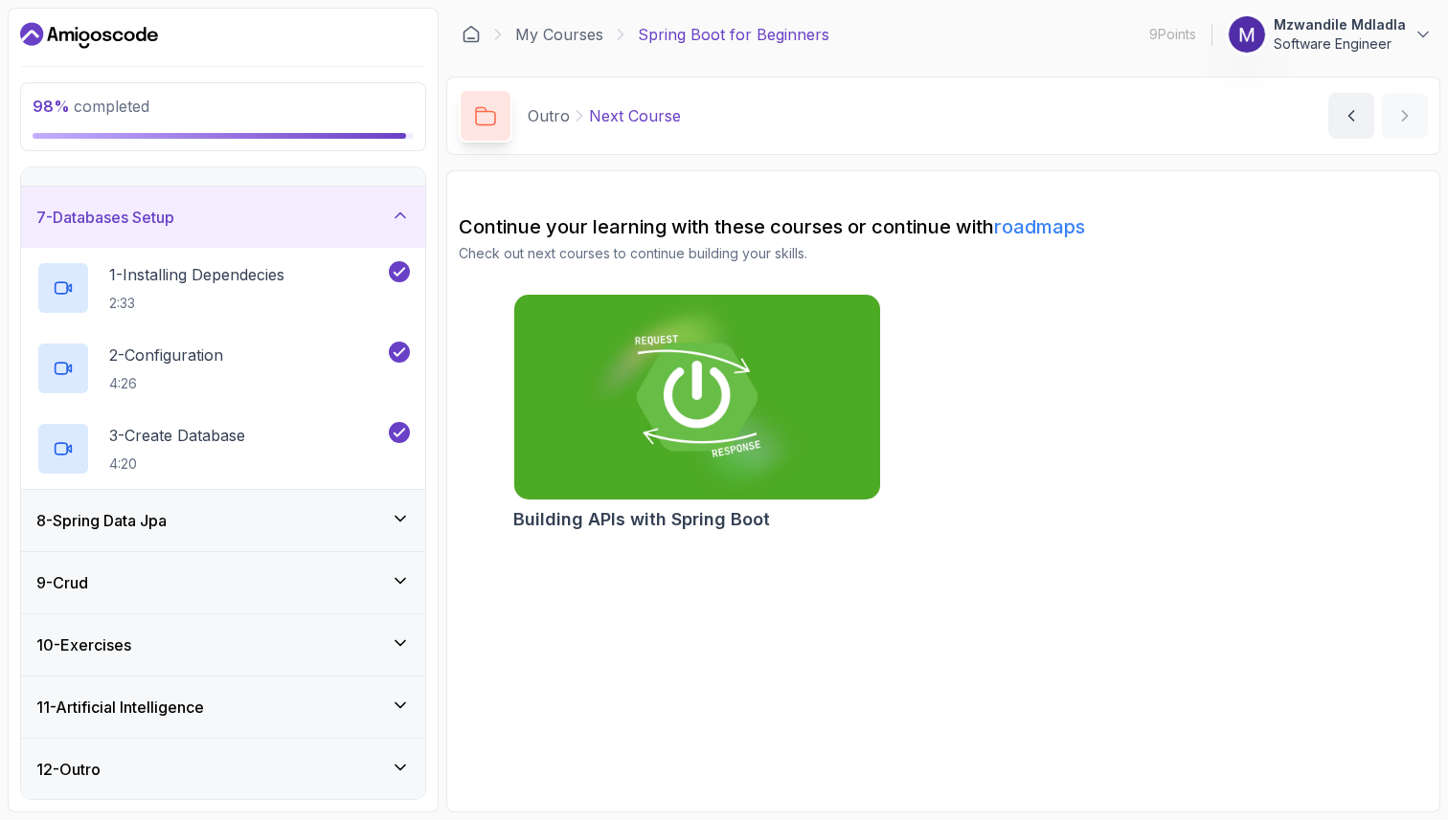
click at [404, 517] on icon at bounding box center [400, 518] width 19 height 19
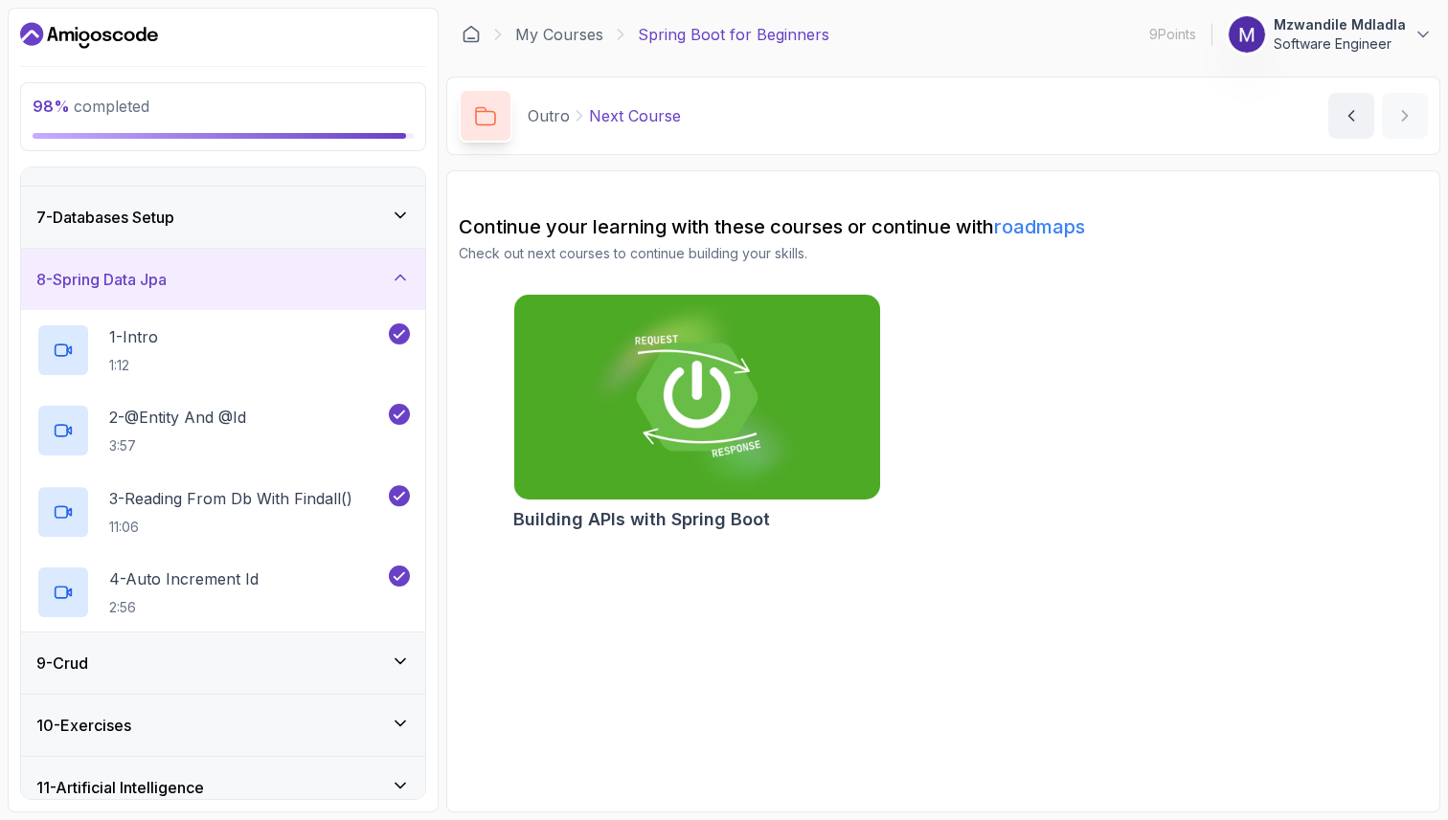
scroll to position [435, 0]
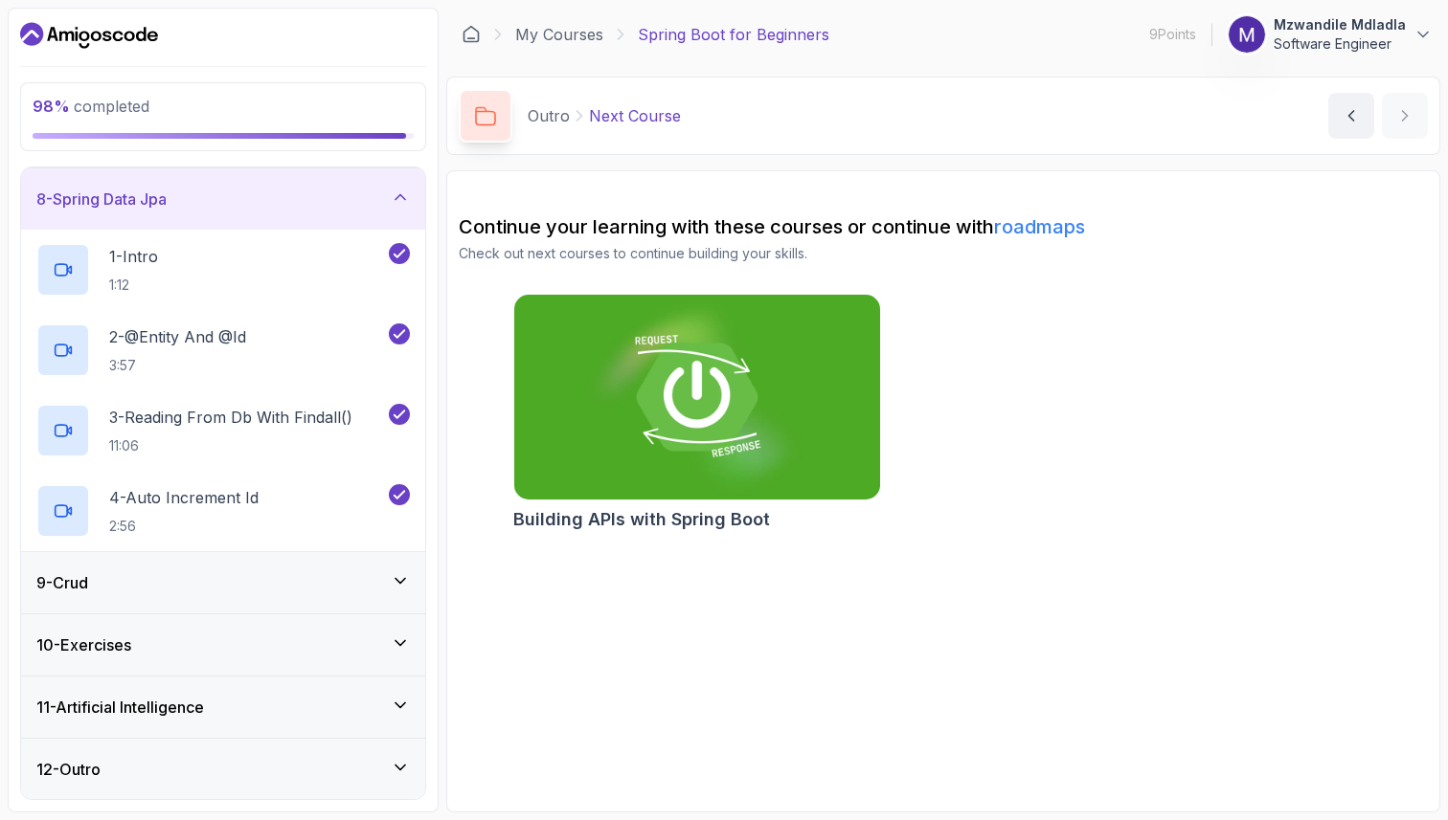
click at [404, 572] on icon at bounding box center [400, 581] width 19 height 19
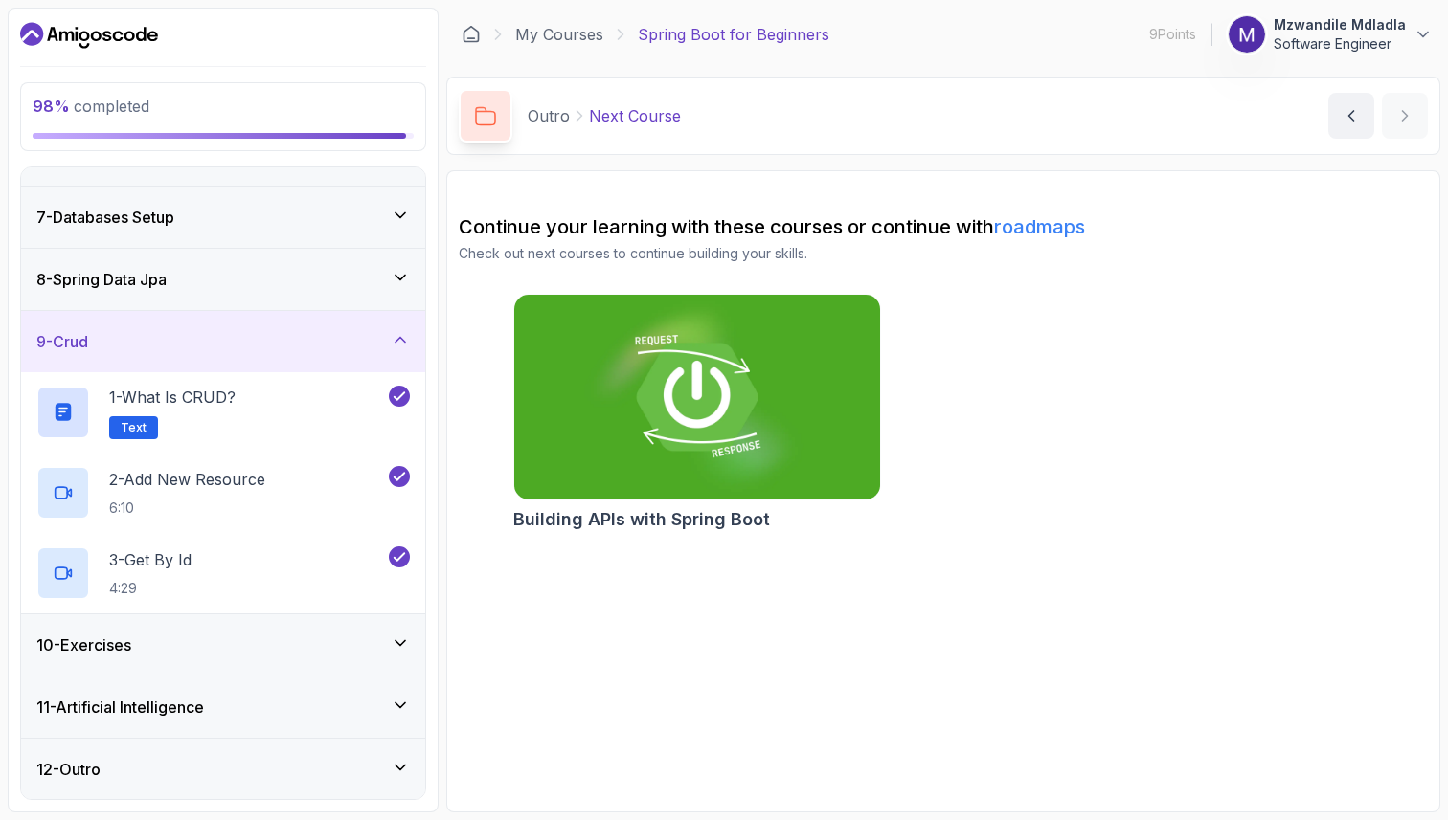
click at [402, 641] on icon at bounding box center [400, 643] width 10 height 5
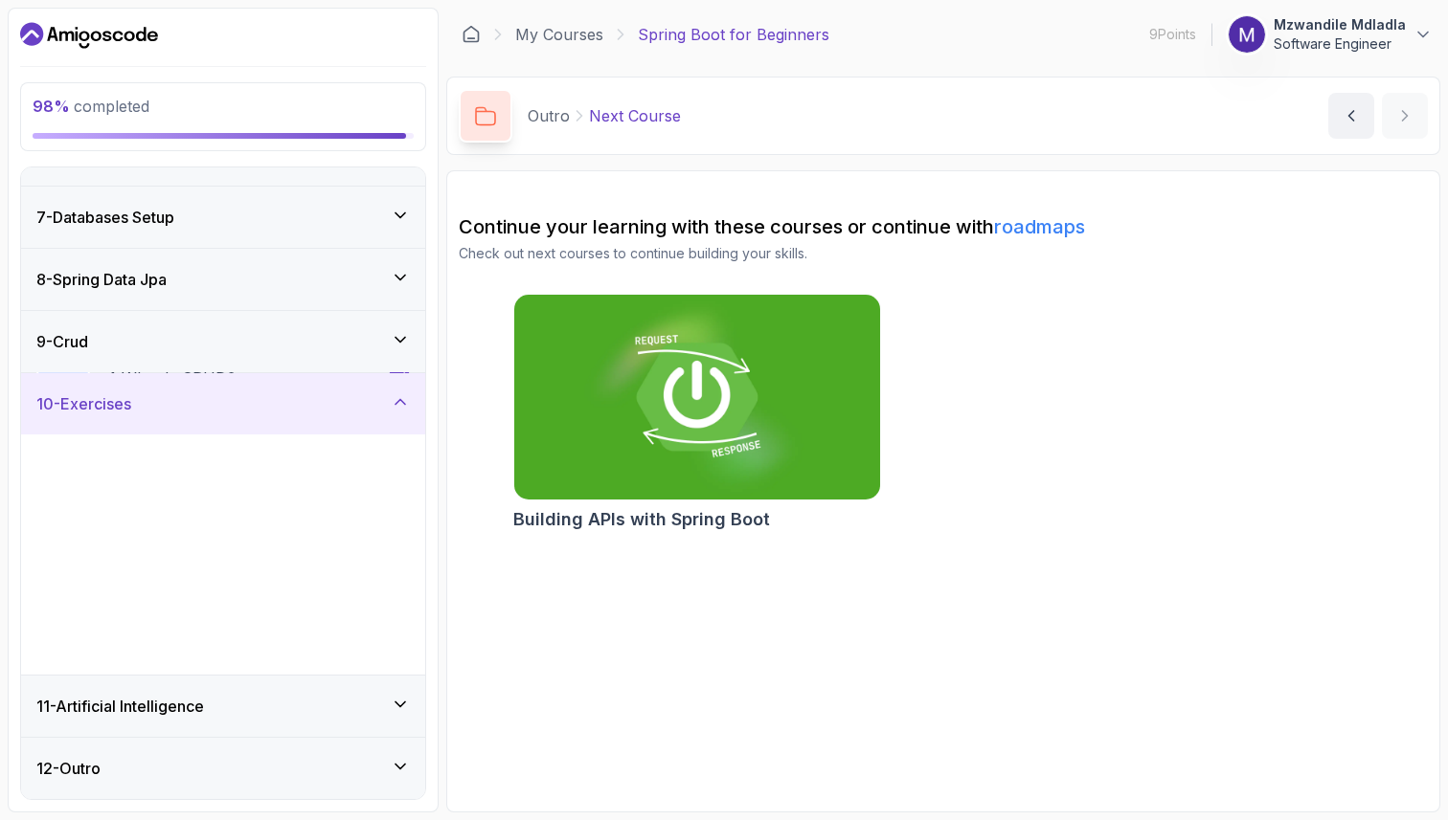
scroll to position [354, 0]
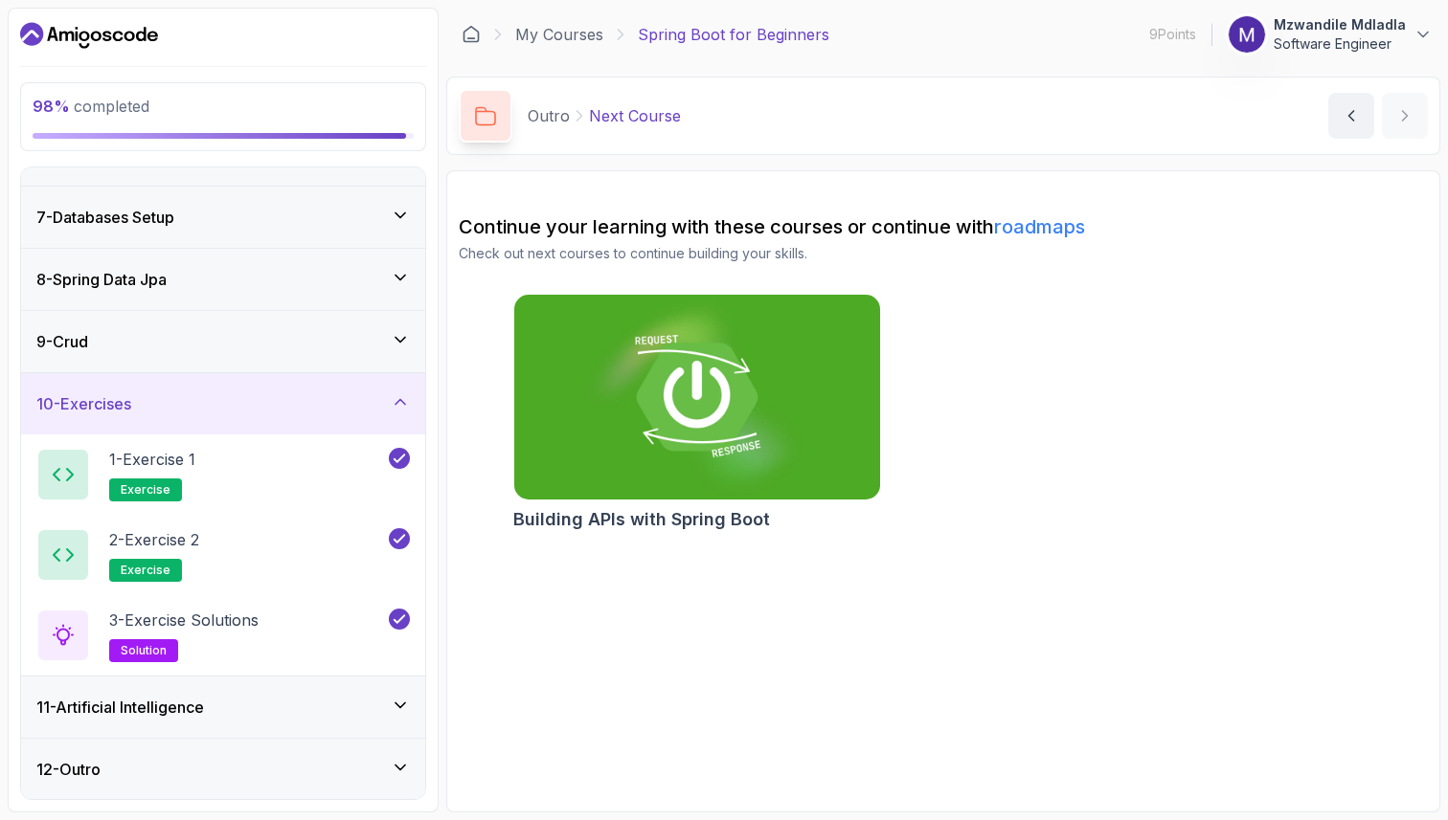
click at [404, 705] on icon at bounding box center [400, 705] width 19 height 19
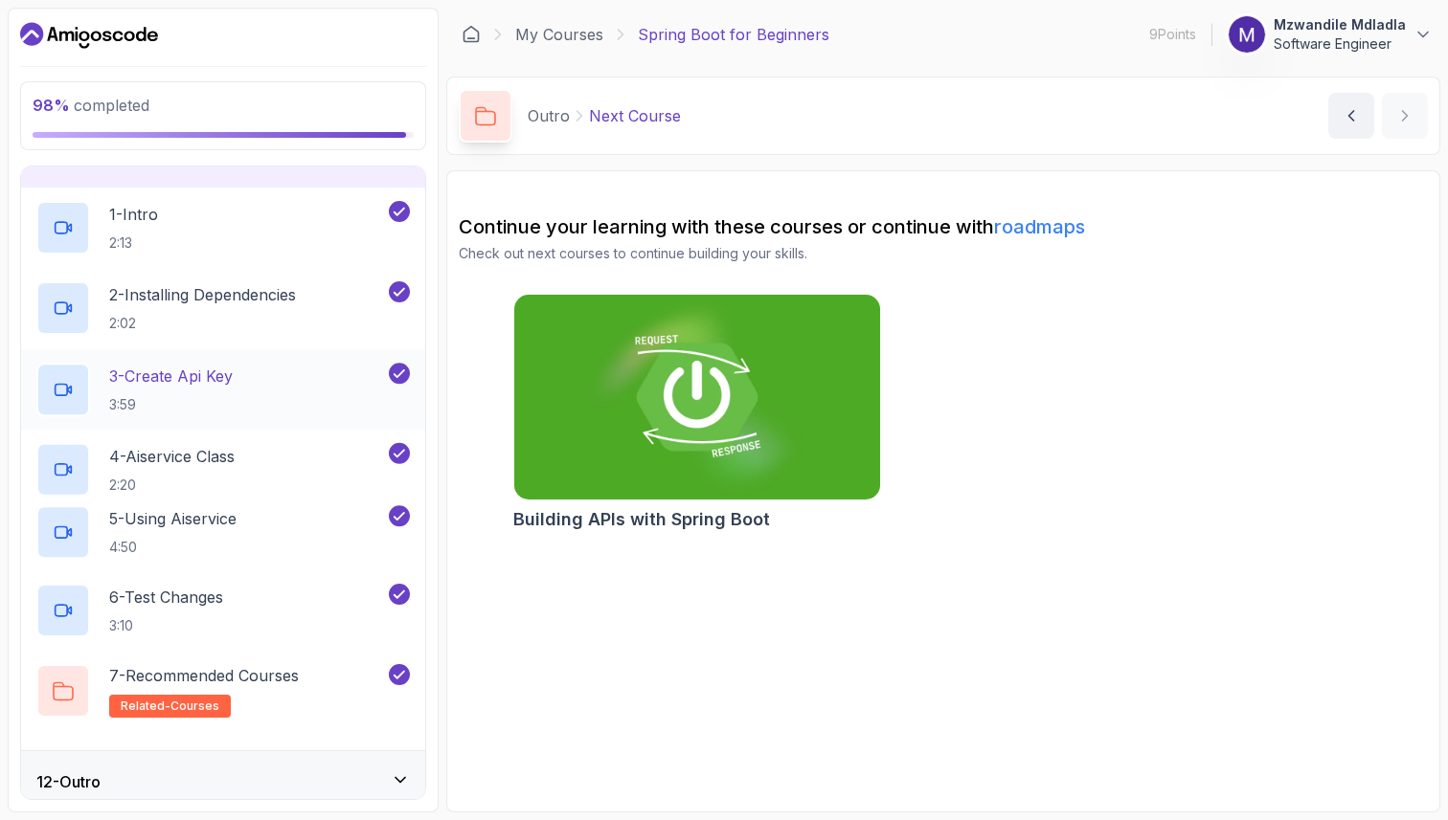
scroll to position [676, 0]
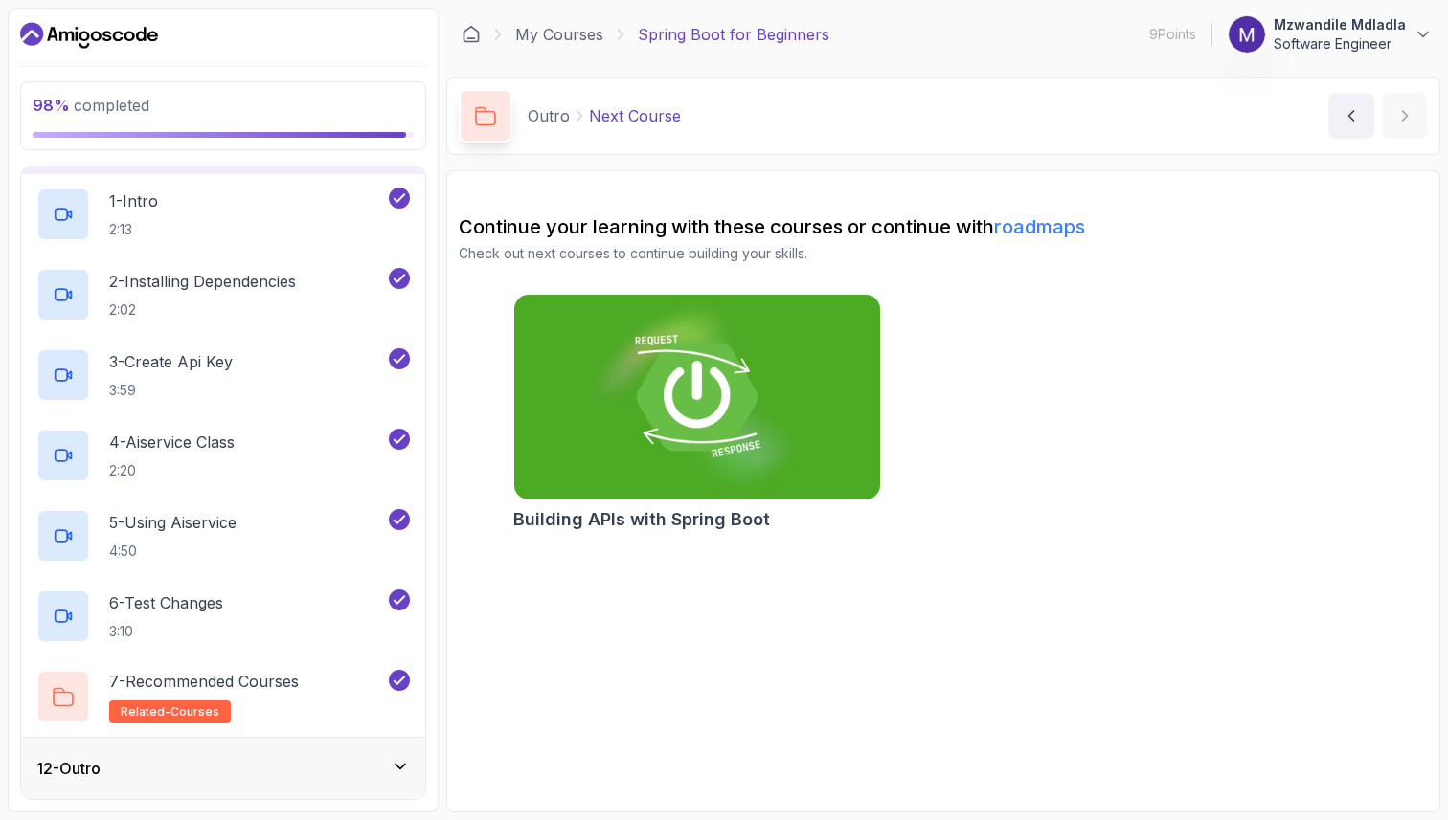
click at [402, 762] on icon at bounding box center [400, 766] width 19 height 19
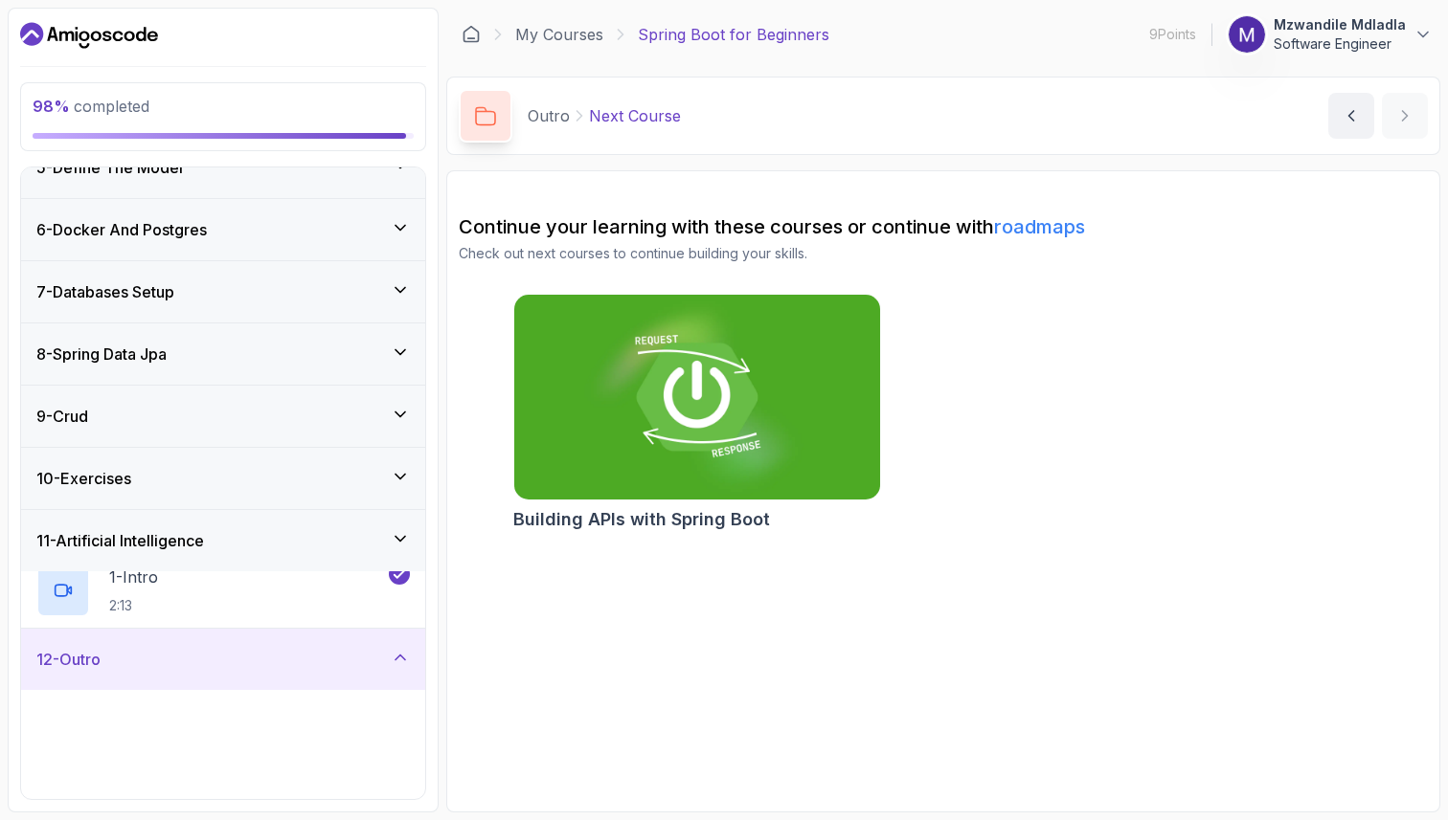
scroll to position [274, 0]
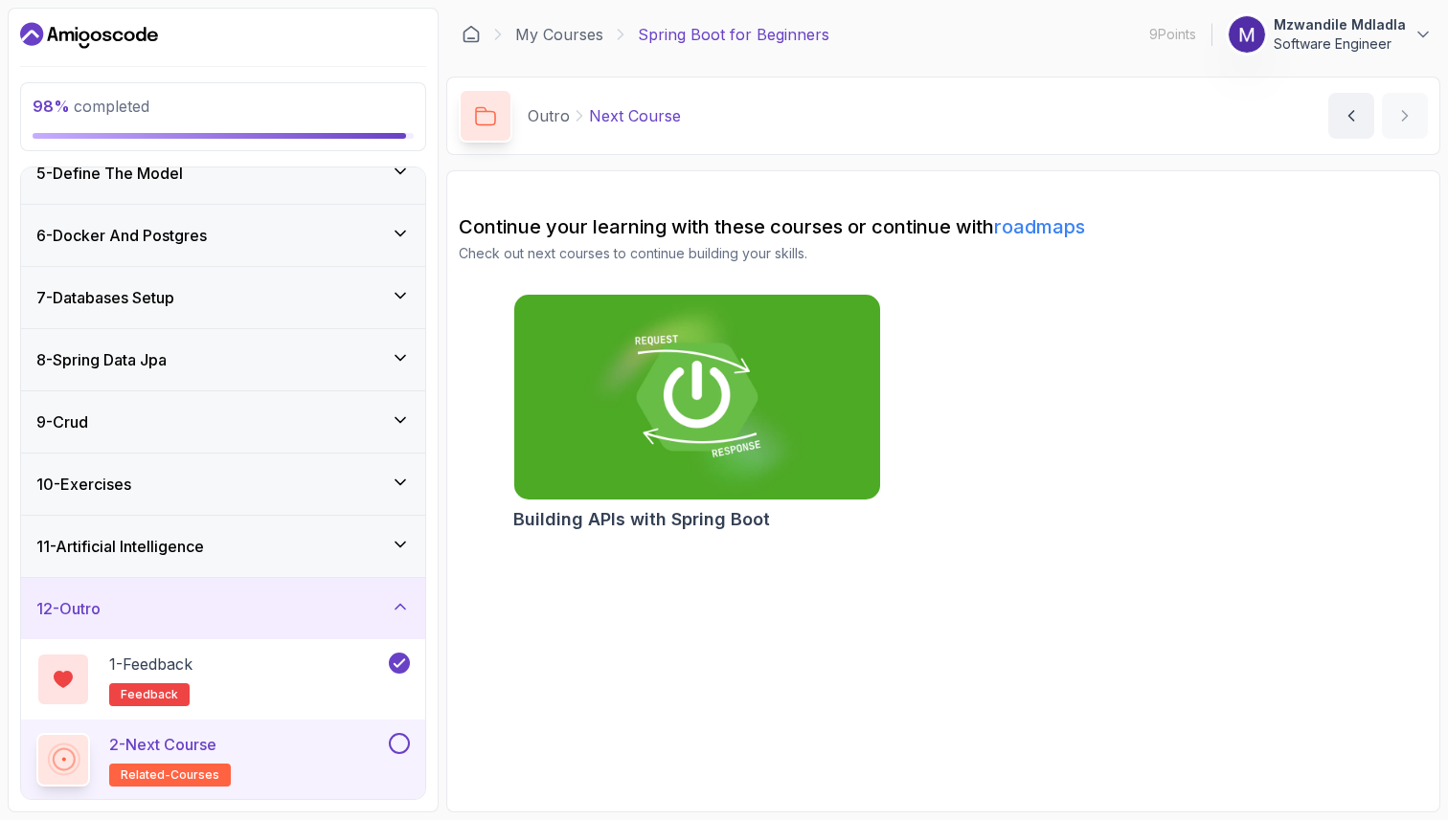
click at [387, 752] on div at bounding box center [397, 743] width 25 height 21
click at [405, 751] on button at bounding box center [399, 743] width 21 height 21
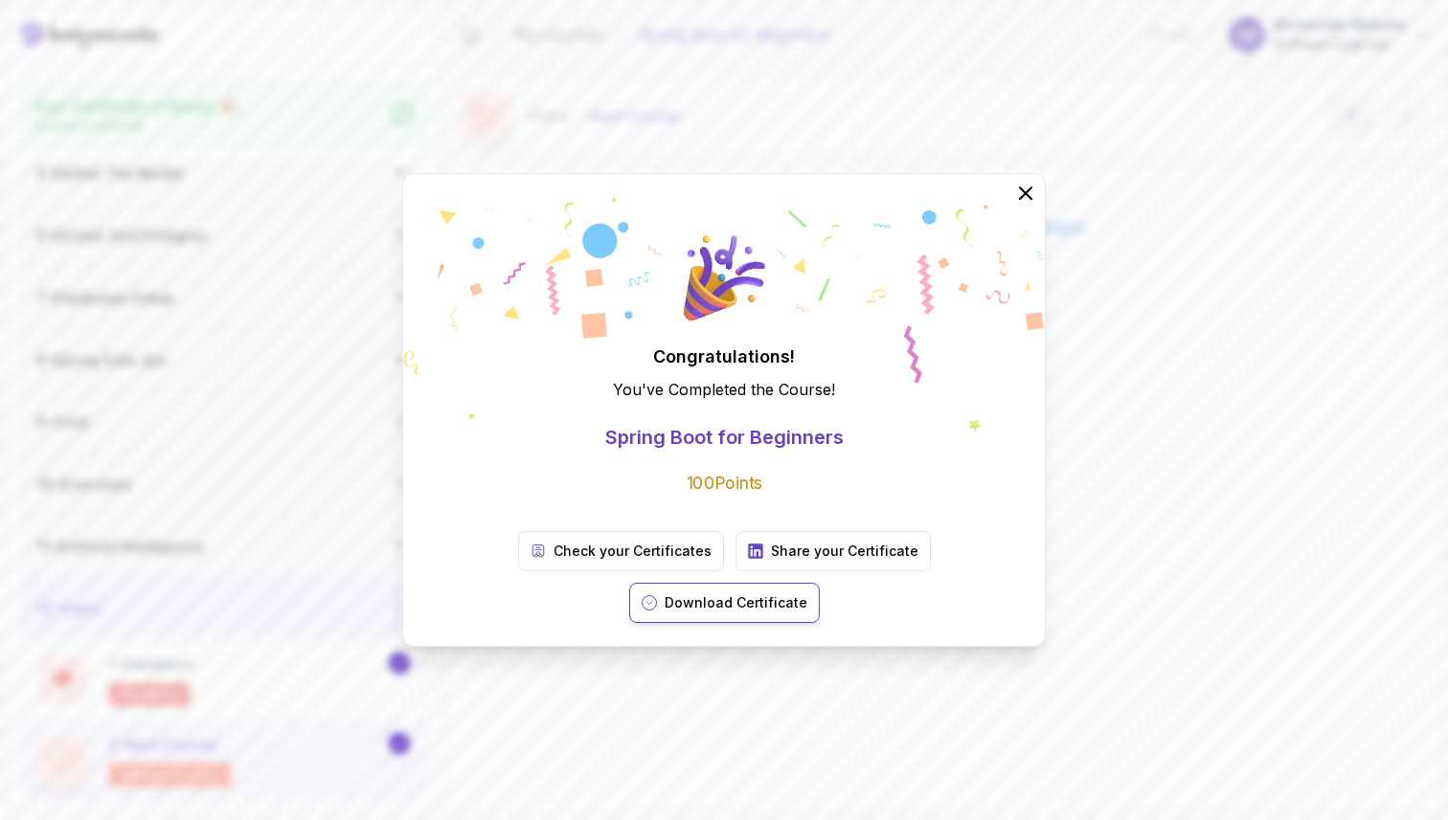
click at [807, 594] on p "Download Certificate" at bounding box center [735, 603] width 143 height 19
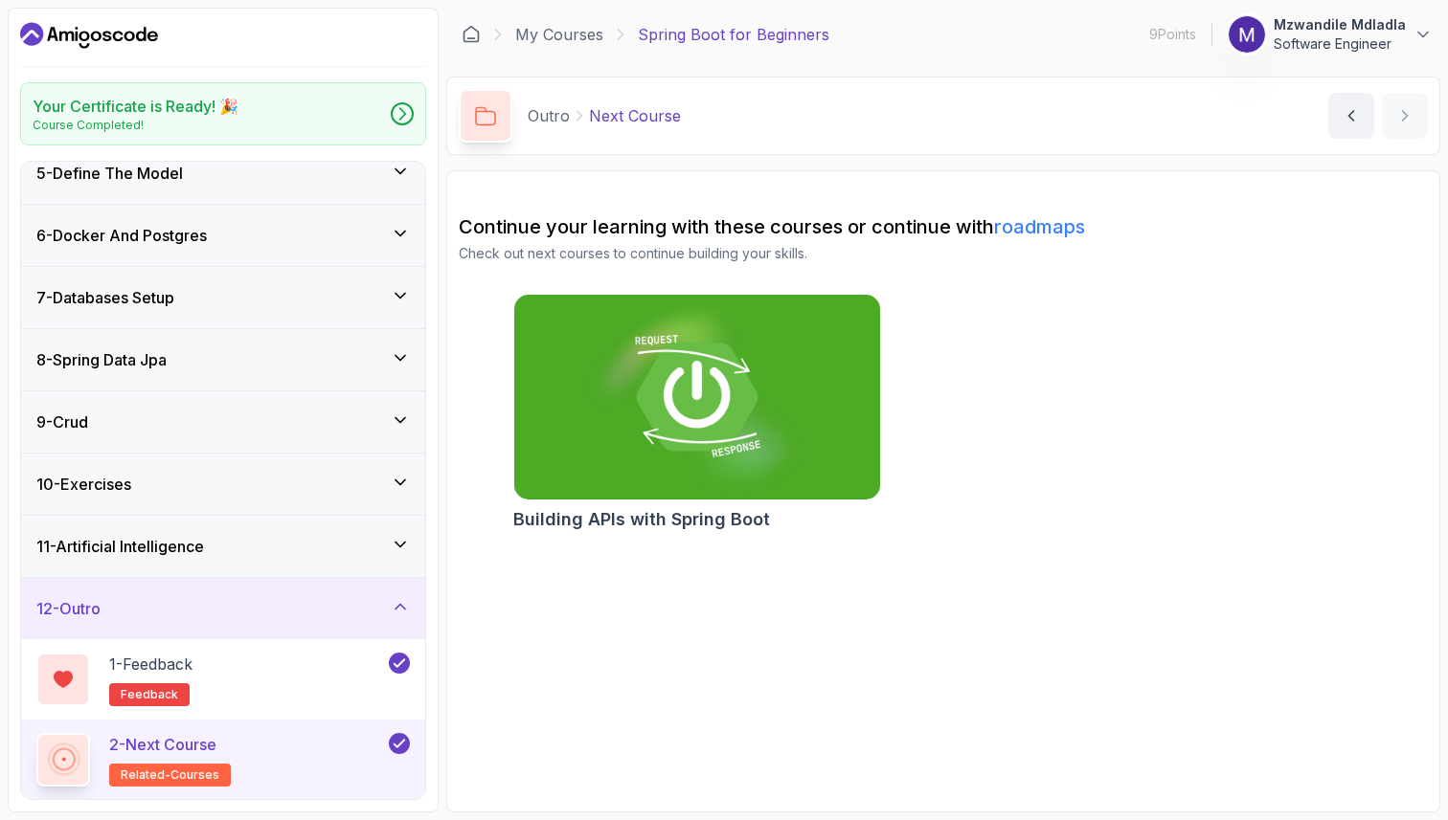
scroll to position [0, 0]
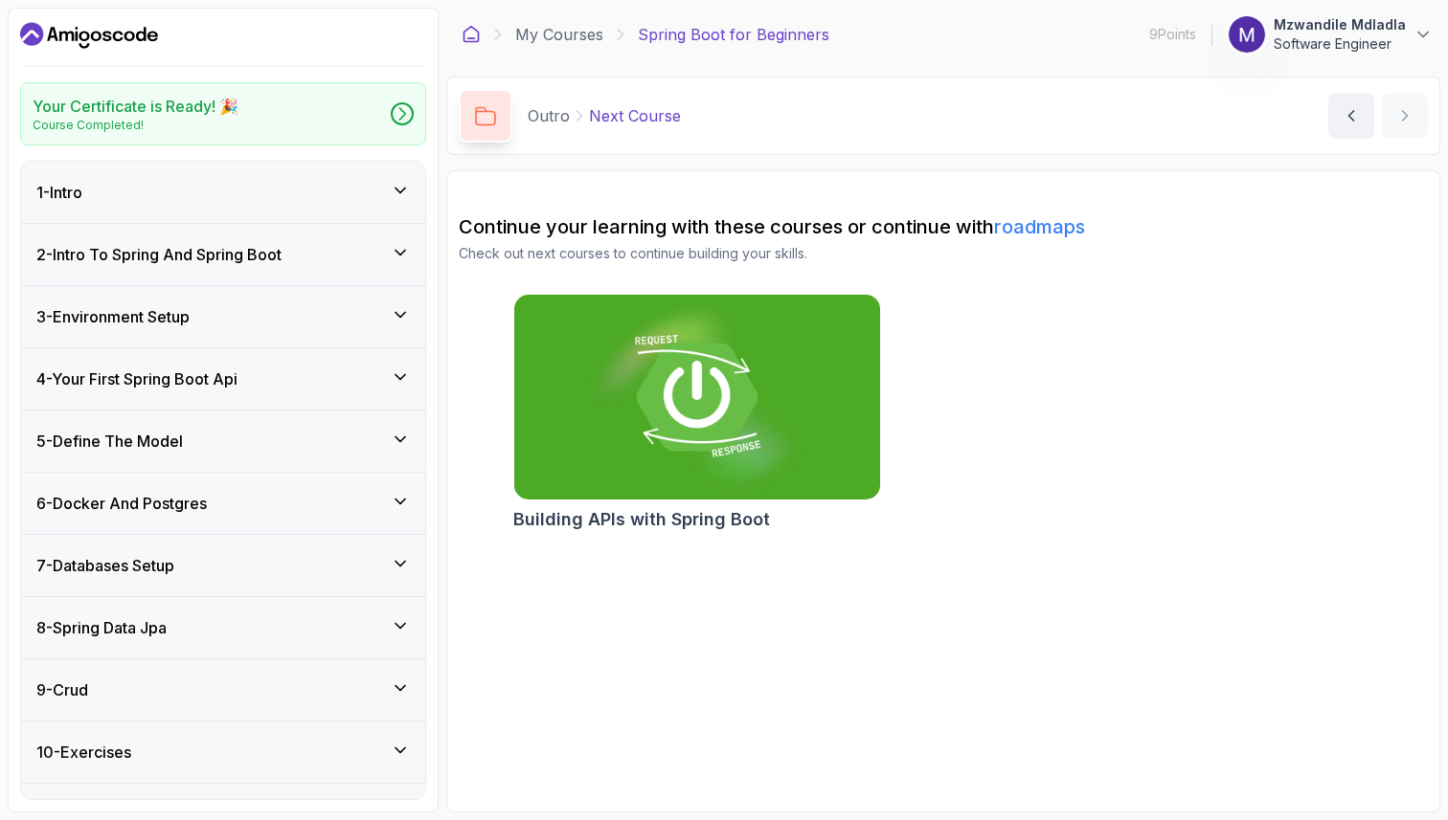
click at [471, 35] on icon at bounding box center [470, 34] width 19 height 19
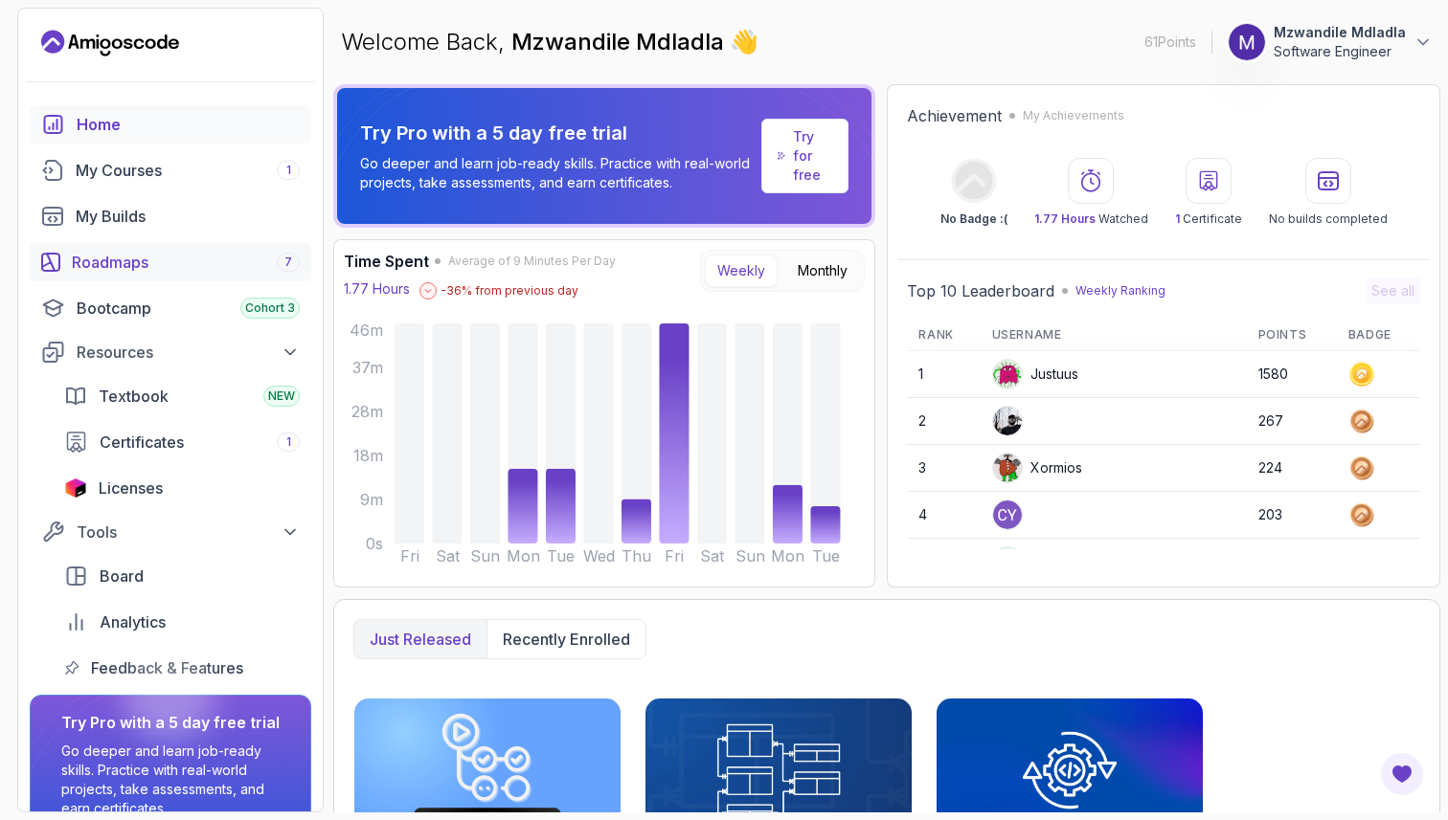
click at [155, 261] on div "Roadmaps 7" at bounding box center [186, 262] width 228 height 23
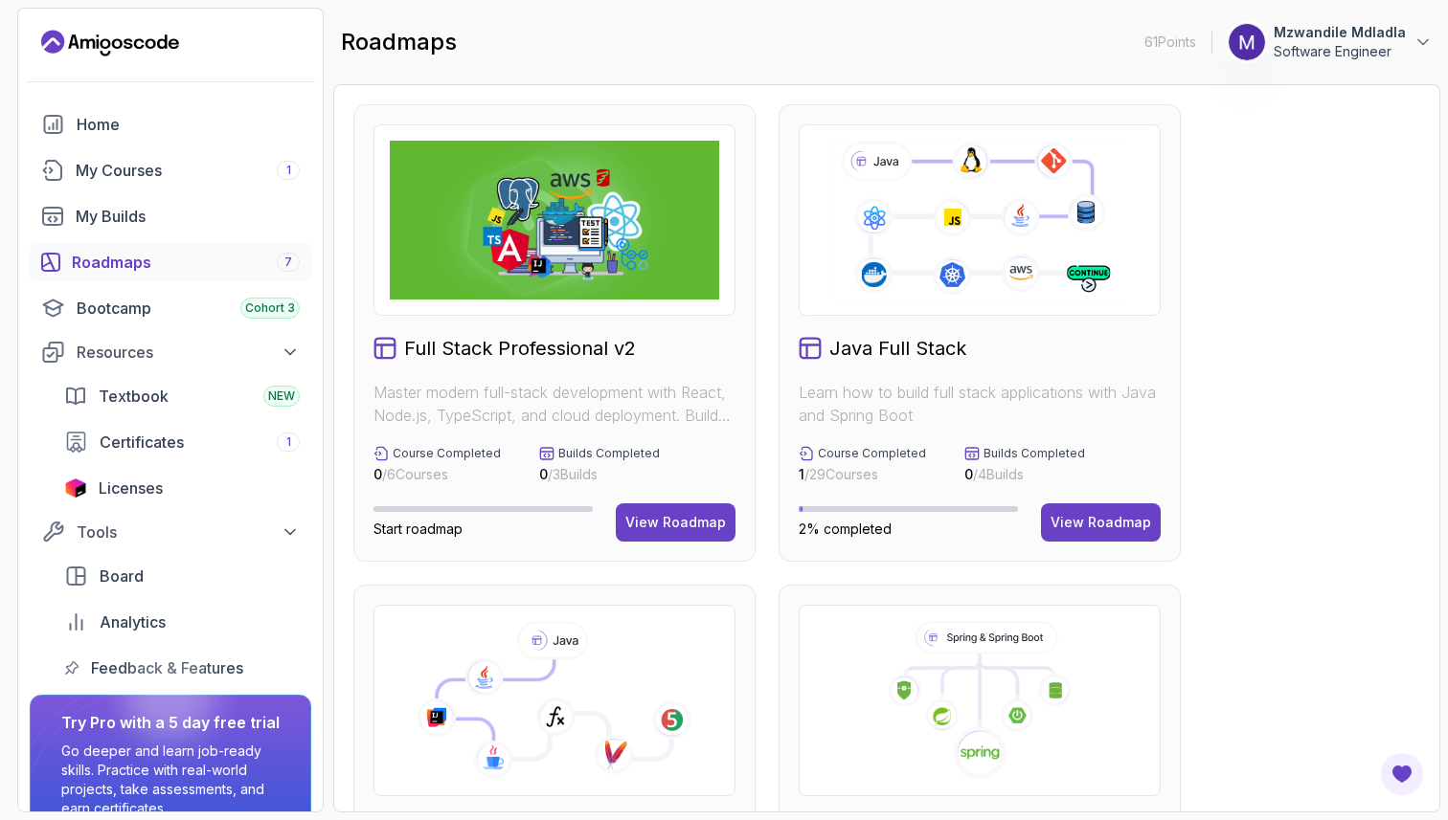
scroll to position [117, 0]
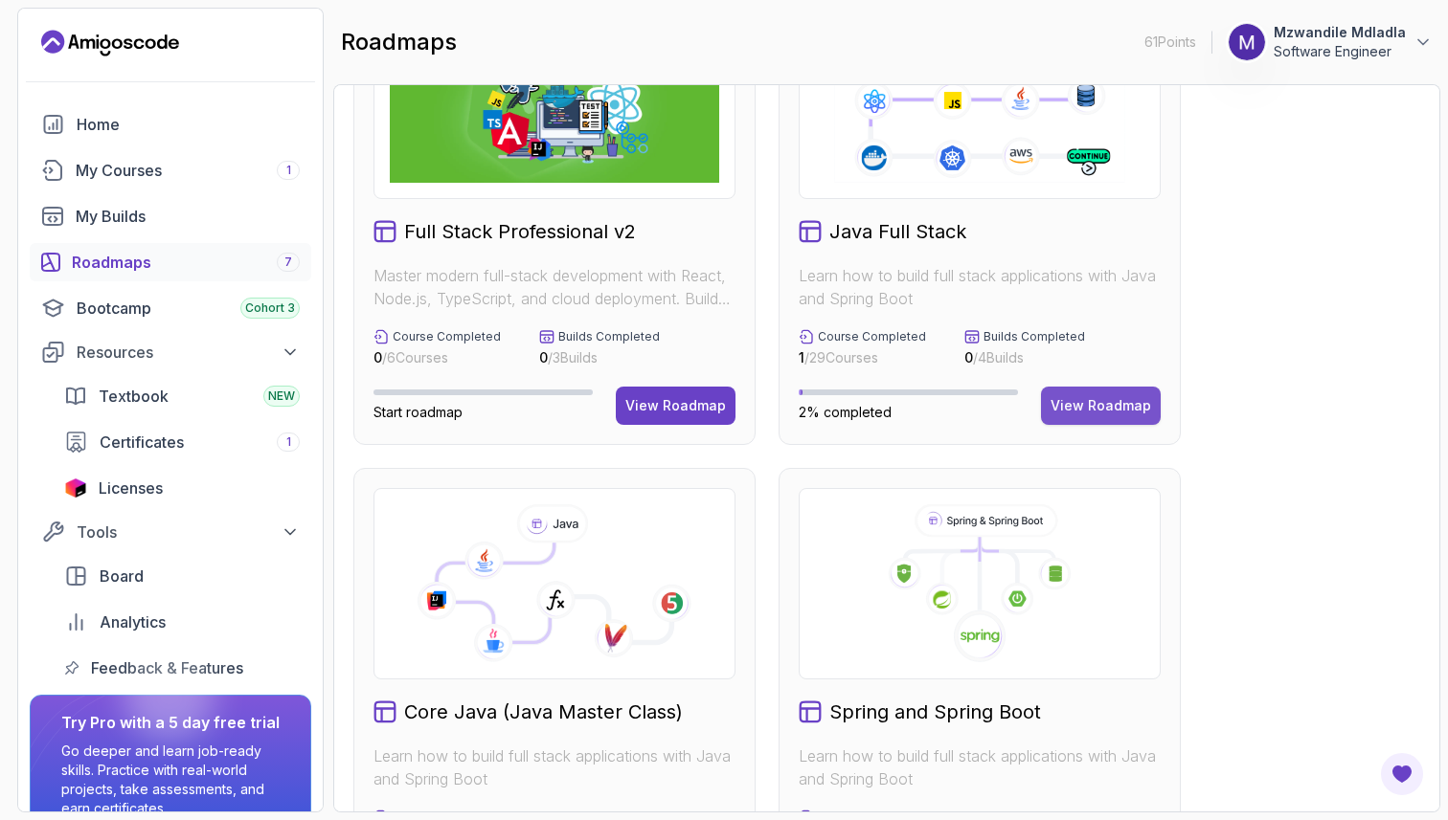
click at [1097, 405] on div "View Roadmap" at bounding box center [1100, 405] width 101 height 19
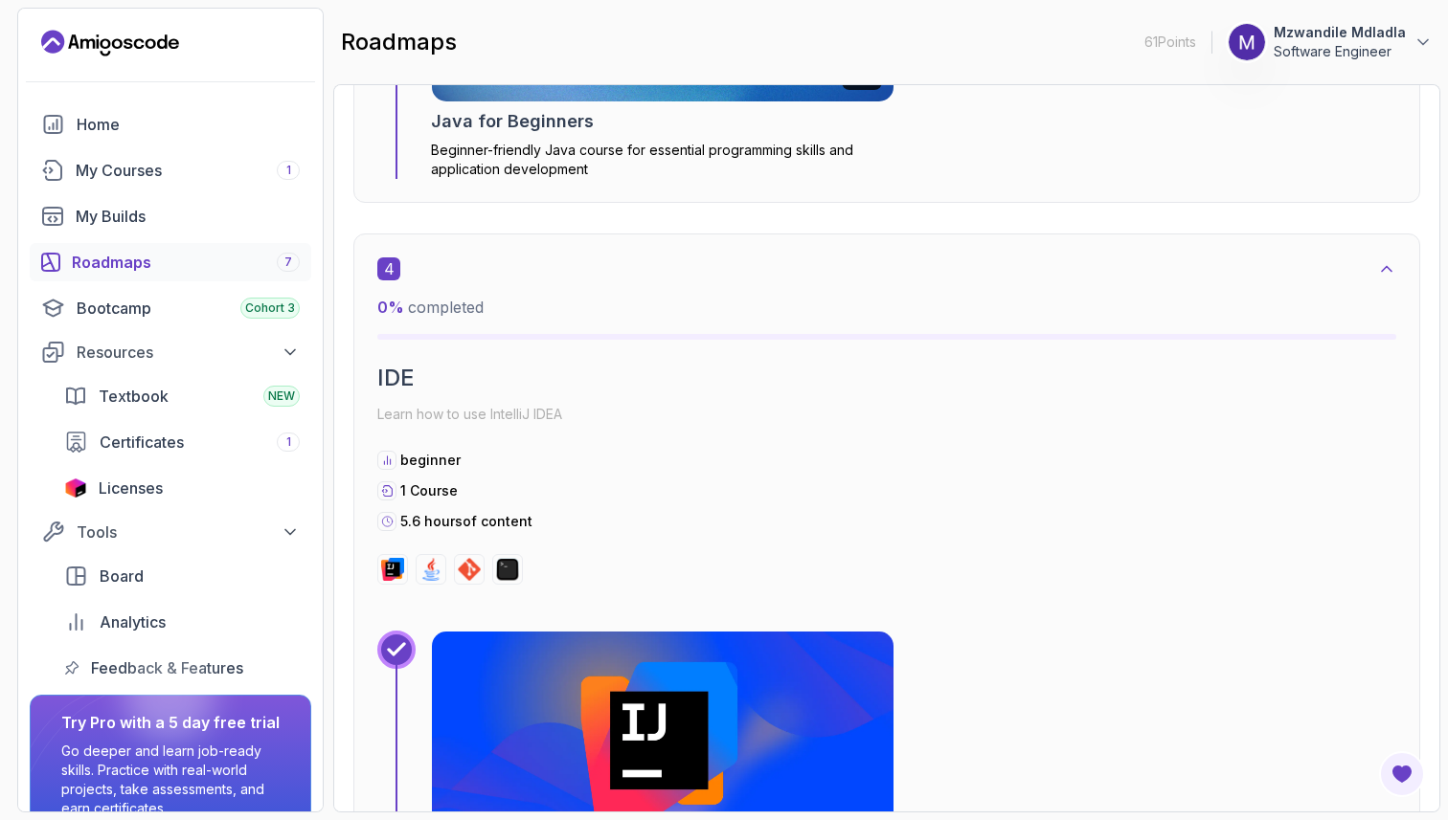
scroll to position [3258, 0]
